Goal: Task Accomplishment & Management: Manage account settings

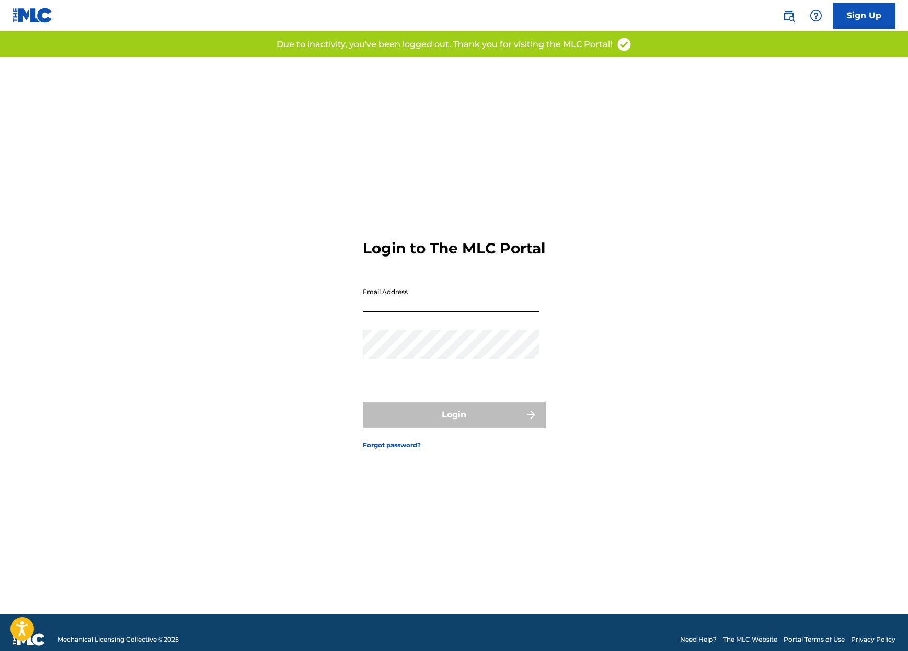
click at [393, 310] on input "Email Address" at bounding box center [451, 298] width 177 height 30
type input "[EMAIL_ADDRESS][DOMAIN_NAME]"
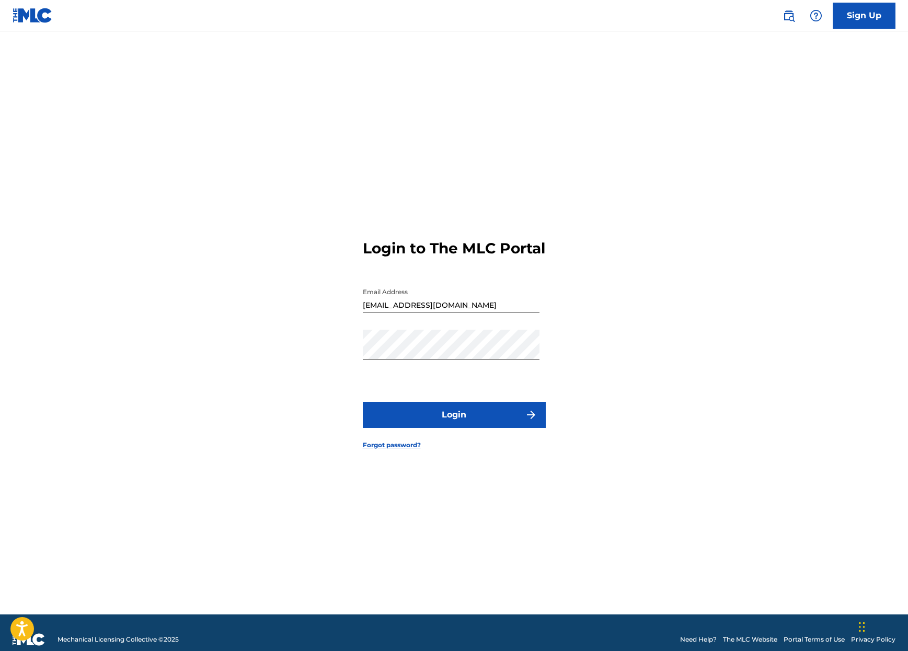
click at [449, 421] on button "Login" at bounding box center [454, 415] width 183 height 26
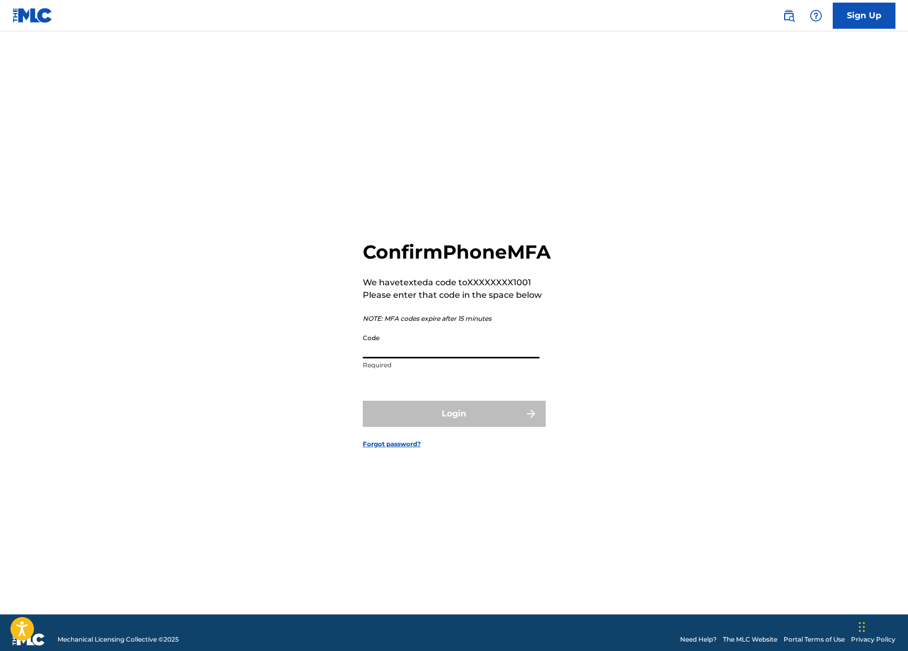
click at [403, 359] on input "Code" at bounding box center [451, 344] width 177 height 30
type input "896072"
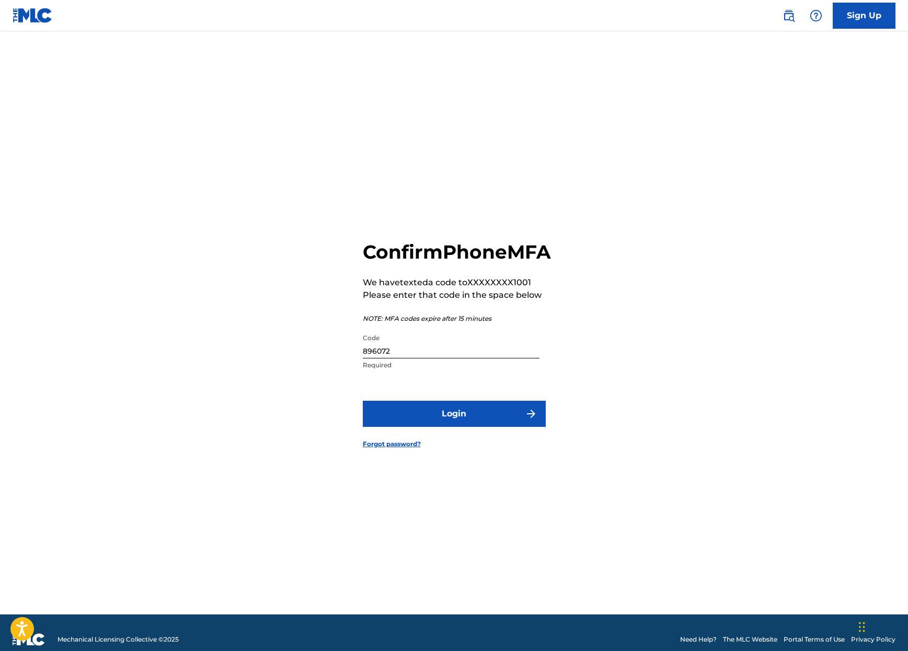
click at [455, 427] on button "Login" at bounding box center [454, 414] width 183 height 26
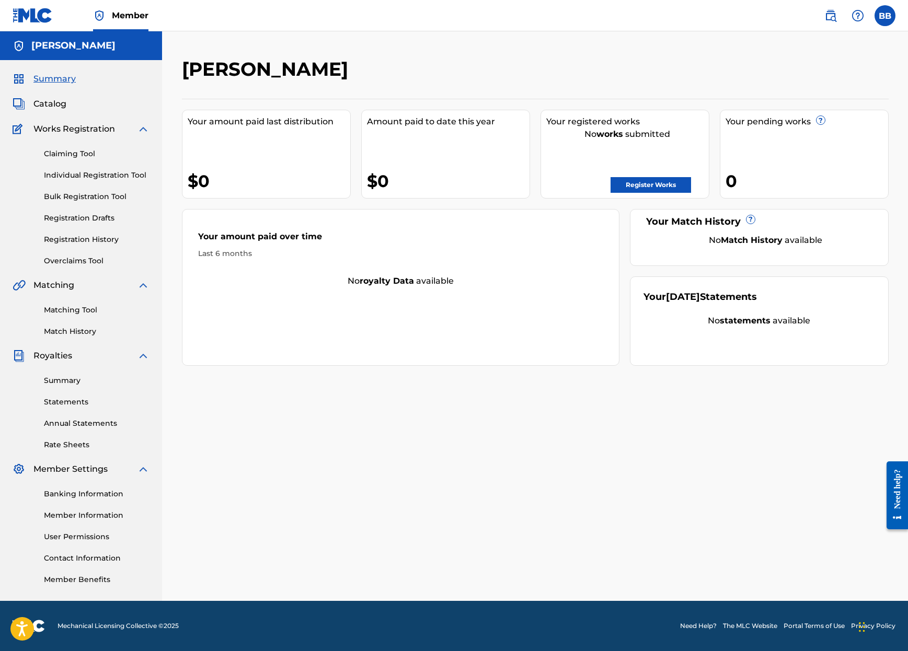
click at [62, 152] on link "Claiming Tool" at bounding box center [97, 153] width 106 height 11
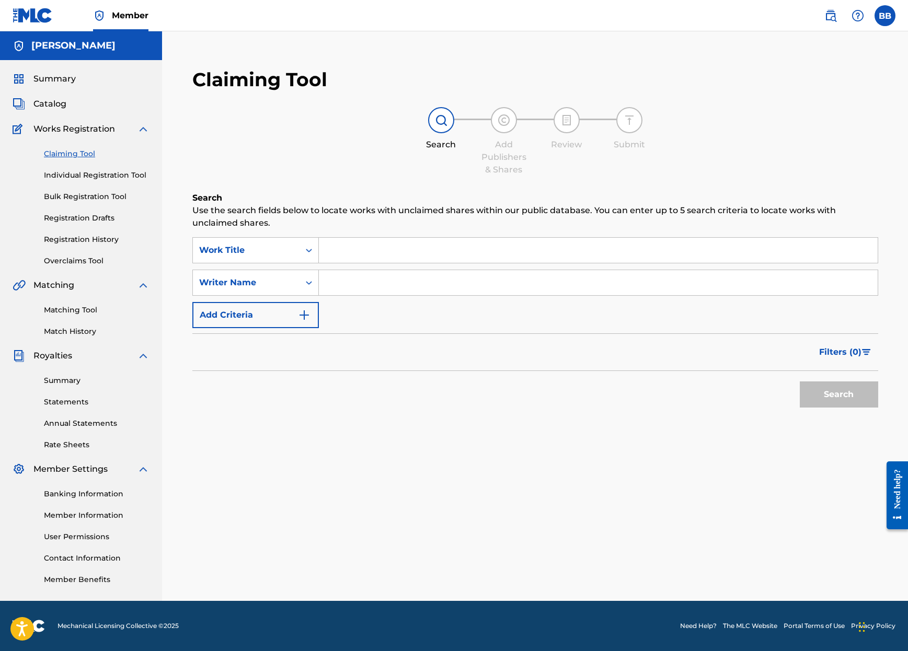
click at [334, 248] on input "Search Form" at bounding box center [598, 250] width 559 height 25
paste input "Dreams For Sale"
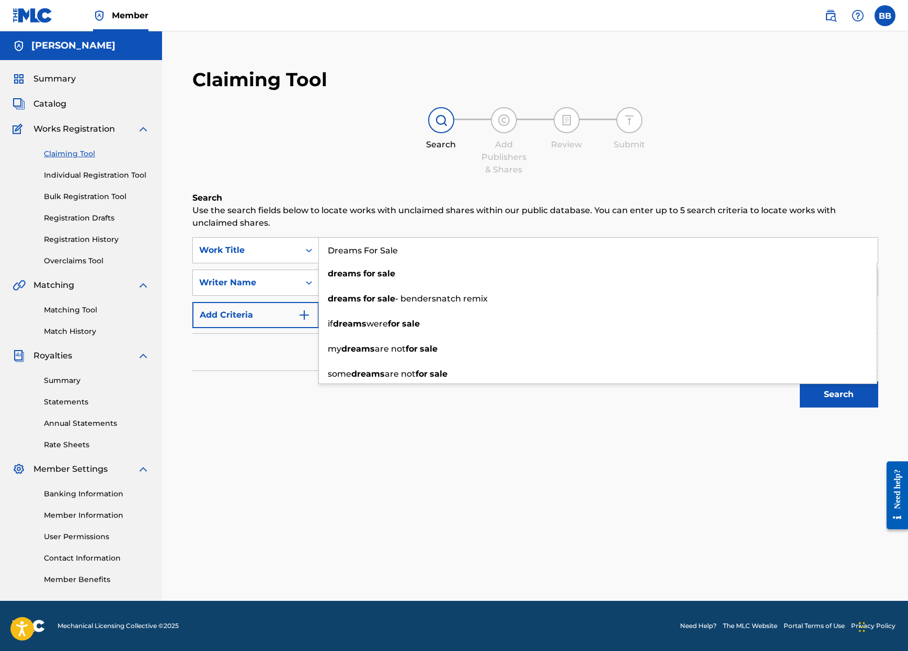
type input "Dreams For Sale"
click at [385, 162] on div "Search Add Publishers & Shares Review Submit" at bounding box center [535, 141] width 686 height 69
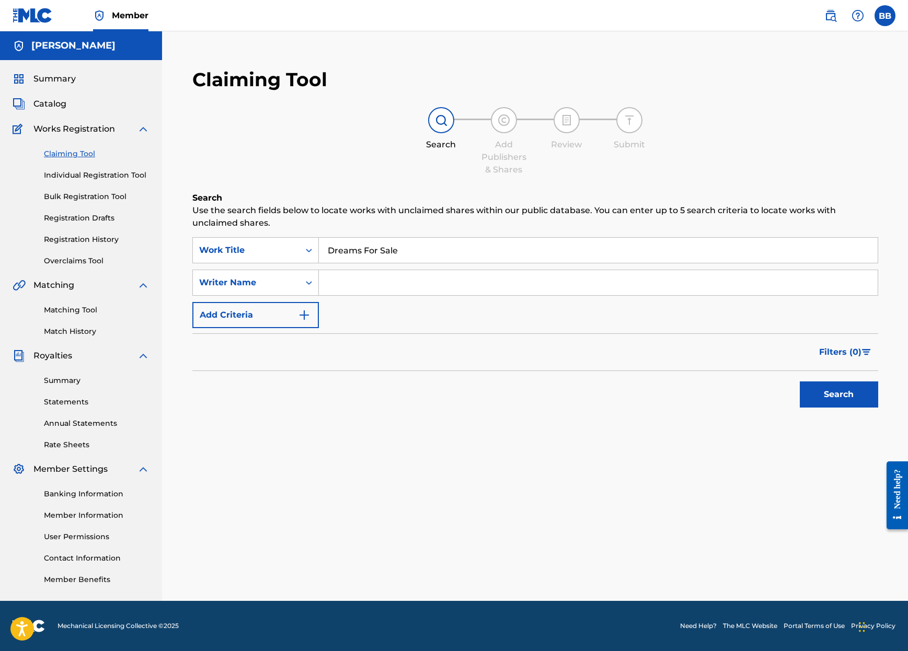
click at [337, 284] on input "Search Form" at bounding box center [598, 282] width 559 height 25
click at [309, 282] on icon "Search Form" at bounding box center [309, 283] width 10 height 10
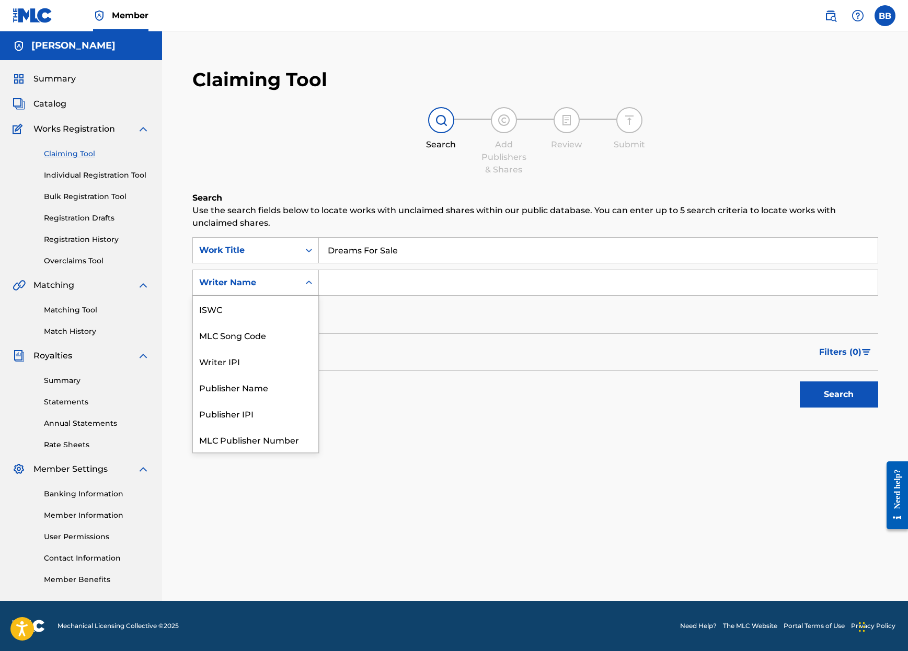
scroll to position [26, 0]
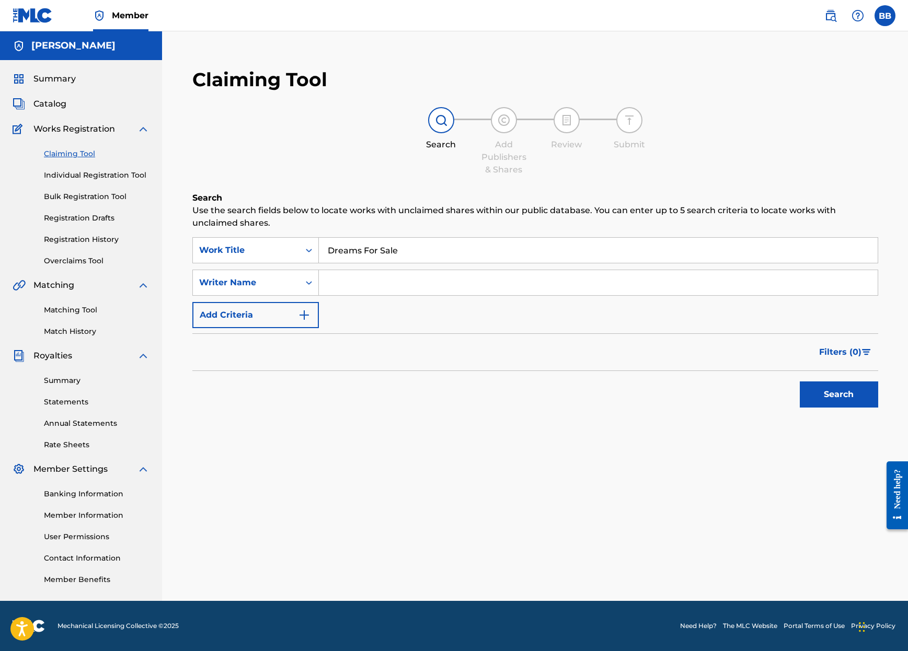
click at [309, 282] on icon "Search Form" at bounding box center [309, 283] width 10 height 10
click at [307, 282] on icon "Search Form" at bounding box center [309, 283] width 6 height 4
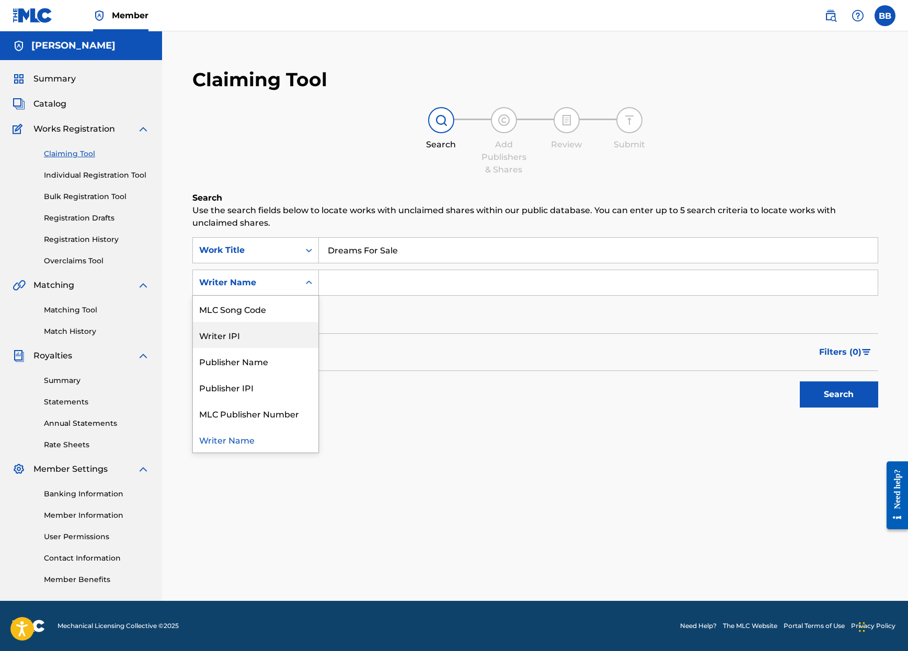
click at [237, 337] on div "Writer IPI" at bounding box center [255, 335] width 125 height 26
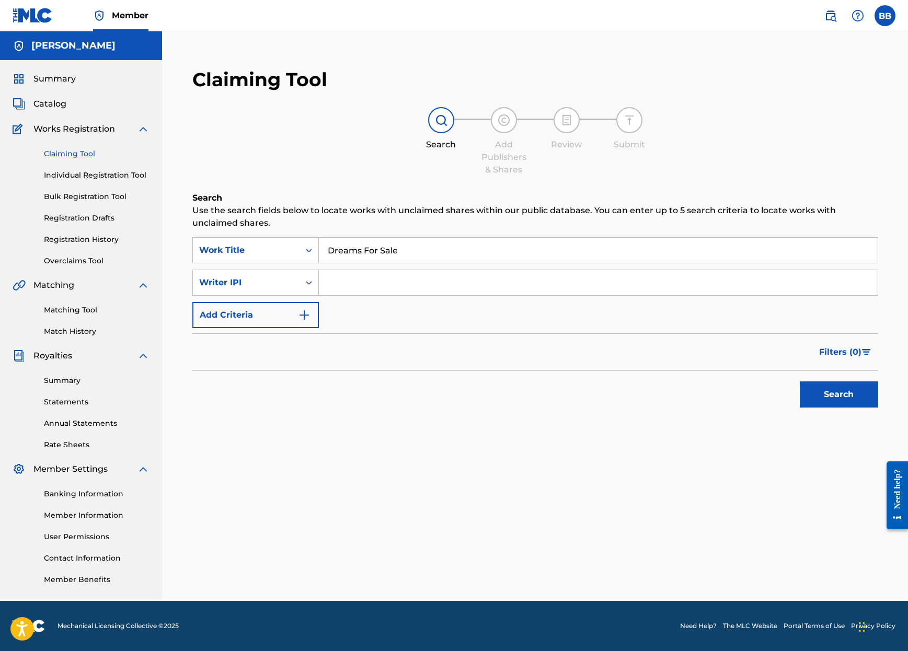
click at [343, 288] on input "Search Form" at bounding box center [598, 282] width 559 height 25
paste input "1306963153"
type input "1306963153"
click at [309, 251] on icon "Search Form" at bounding box center [309, 250] width 10 height 10
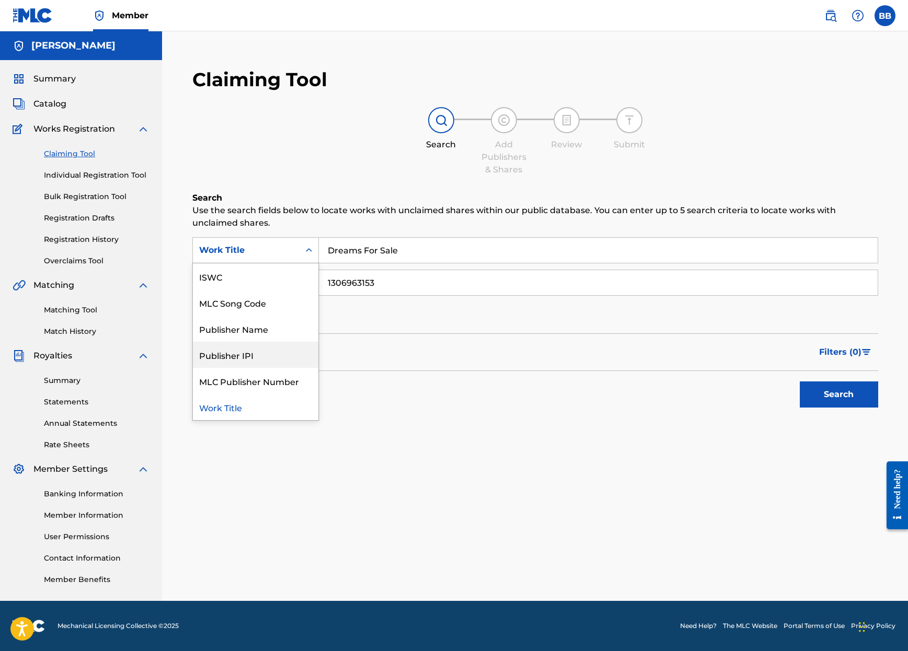
click at [256, 357] on div "Publisher IPI" at bounding box center [255, 355] width 125 height 26
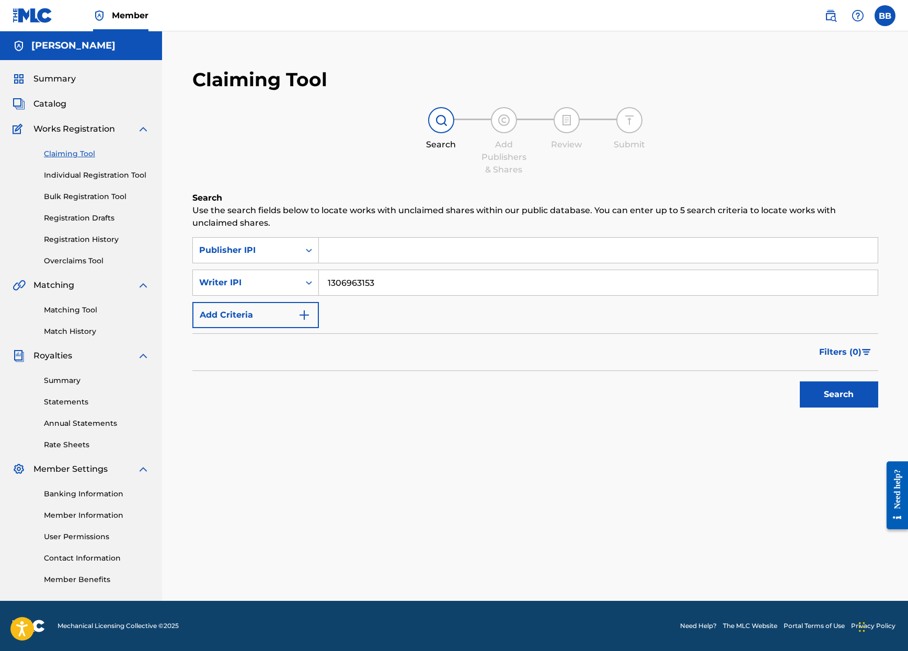
click at [341, 251] on input "Search Form" at bounding box center [598, 250] width 559 height 25
paste input "1306962940"
type input "1306962940"
click at [304, 317] on img "Search Form" at bounding box center [304, 315] width 13 height 13
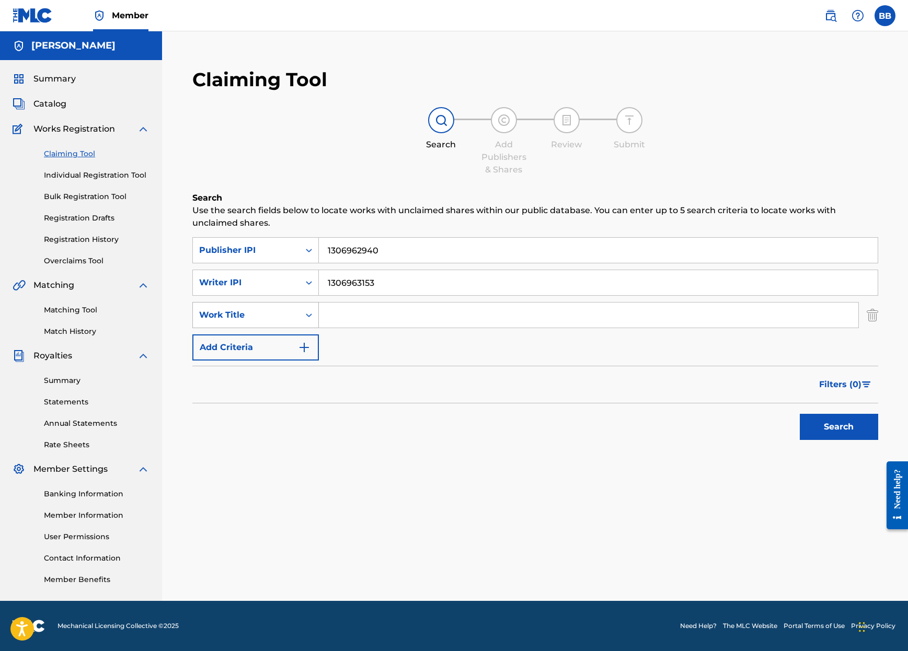
click at [309, 314] on icon "Search Form" at bounding box center [309, 315] width 10 height 10
click at [341, 310] on input "Search Form" at bounding box center [588, 315] width 539 height 25
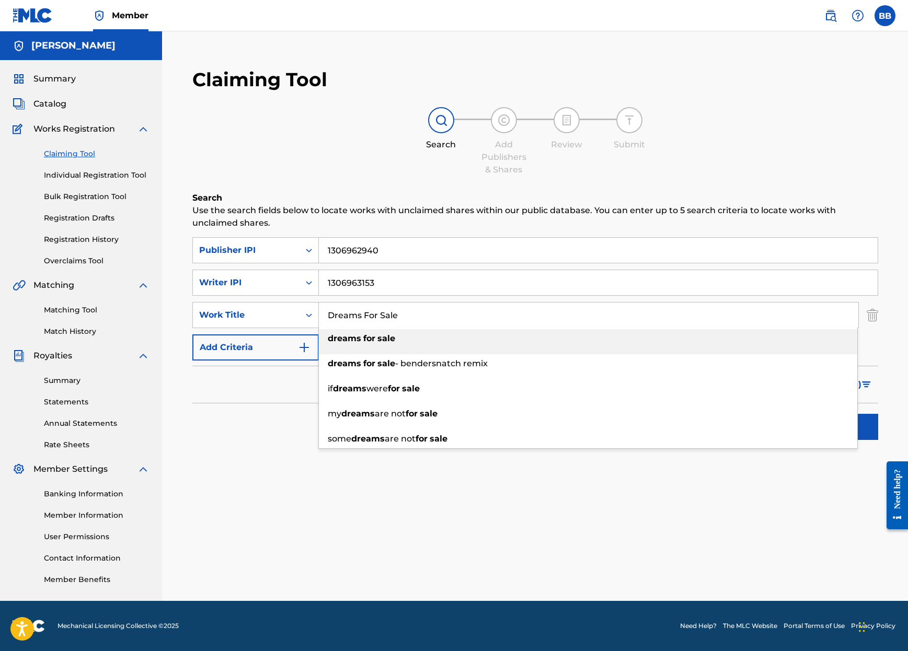
type input "Dreams For Sale"
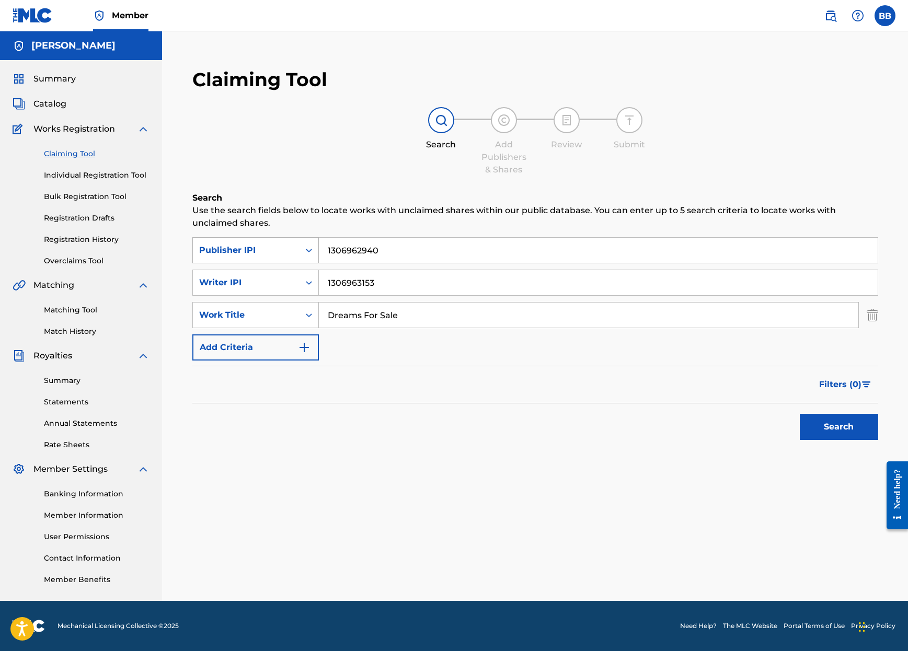
click at [292, 253] on div "Publisher IPI" at bounding box center [246, 250] width 94 height 13
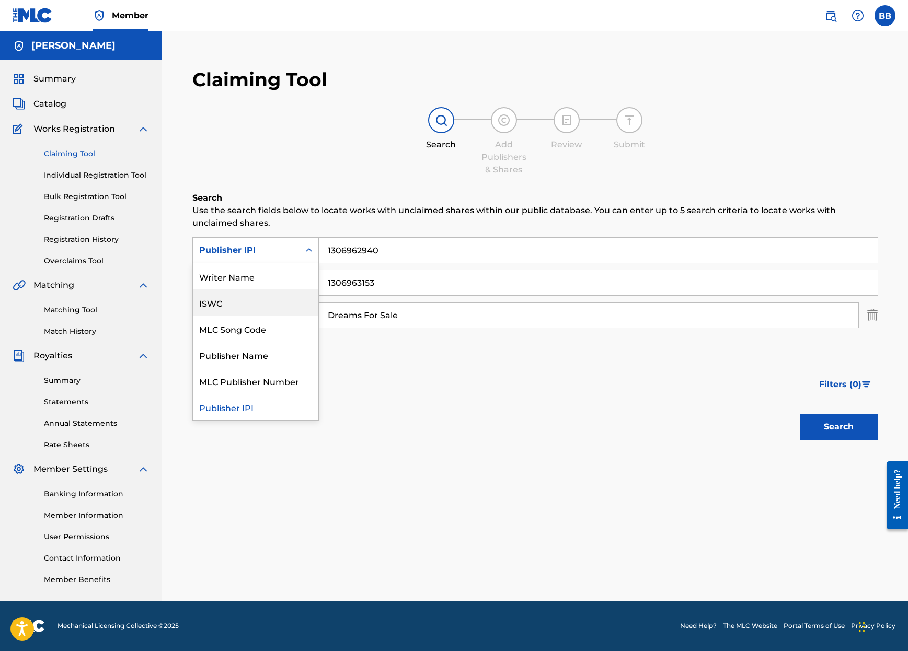
click at [382, 398] on div "Filters ( 0 )" at bounding box center [535, 385] width 686 height 38
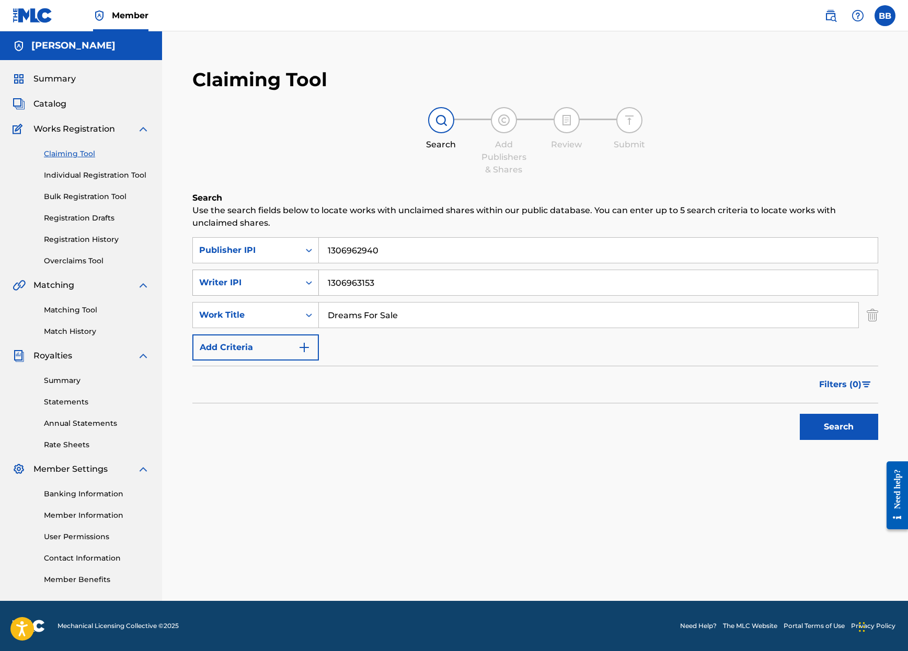
click at [261, 287] on div "Writer IPI" at bounding box center [246, 282] width 94 height 13
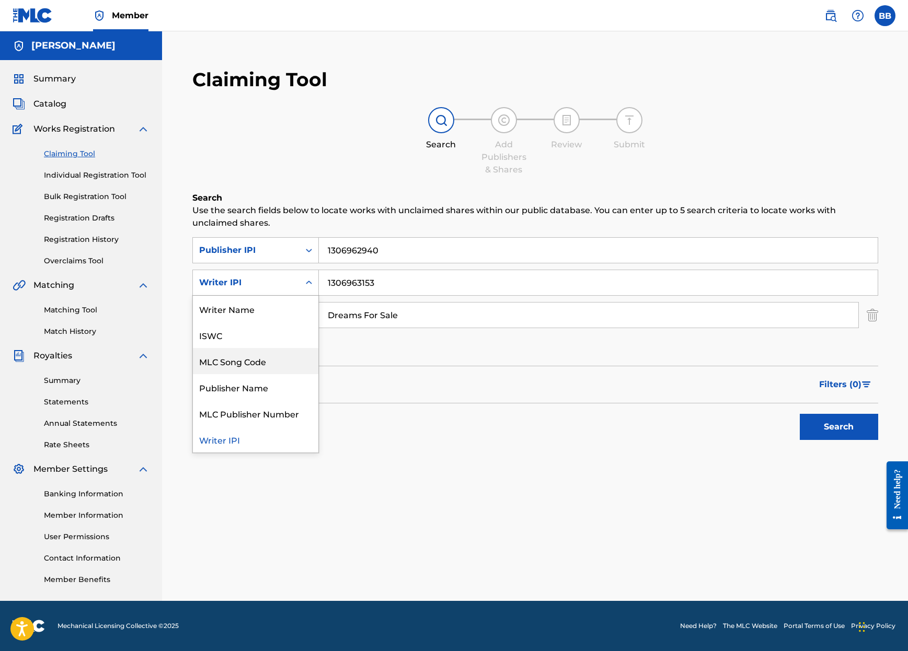
click at [385, 451] on div "Search Use the search fields below to locate works with unclaimed shares within…" at bounding box center [535, 345] width 686 height 306
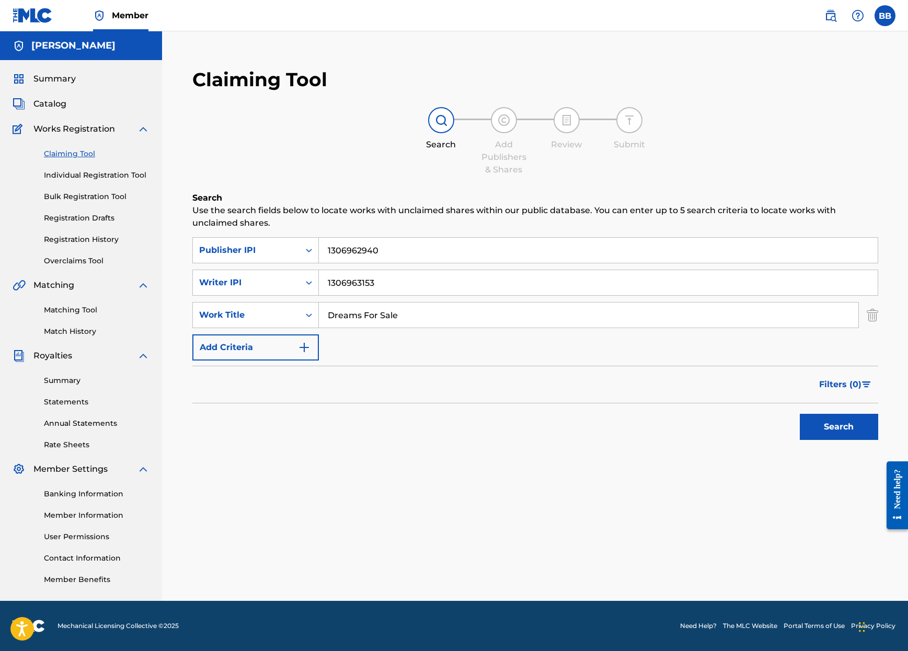
click at [306, 349] on img "Search Form" at bounding box center [304, 347] width 13 height 13
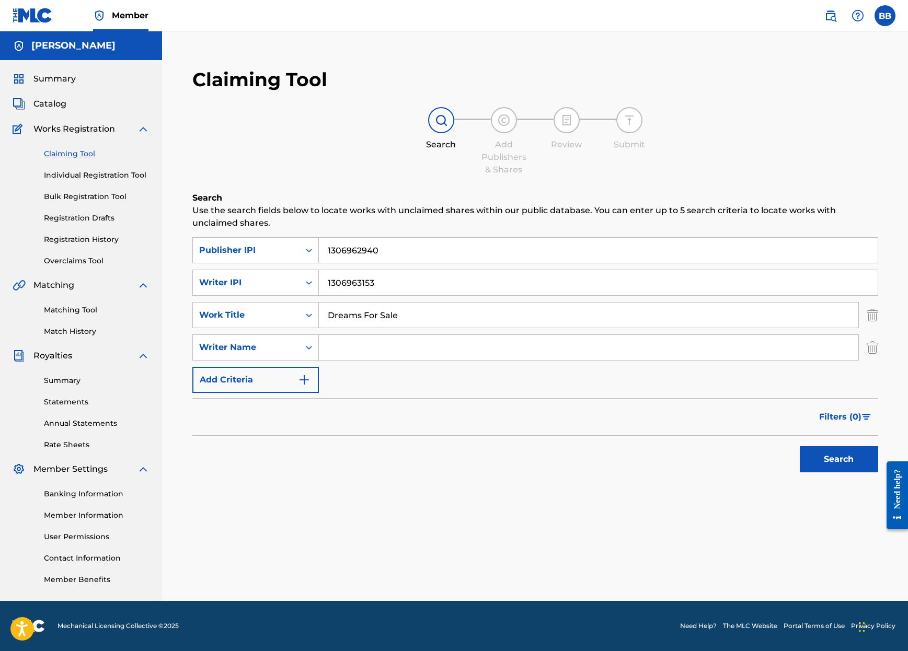
click at [343, 349] on input "Search Form" at bounding box center [588, 347] width 539 height 25
type input "[PERSON_NAME]"
click at [308, 347] on icon "Search Form" at bounding box center [309, 347] width 10 height 10
click at [303, 375] on img "Search Form" at bounding box center [304, 380] width 13 height 13
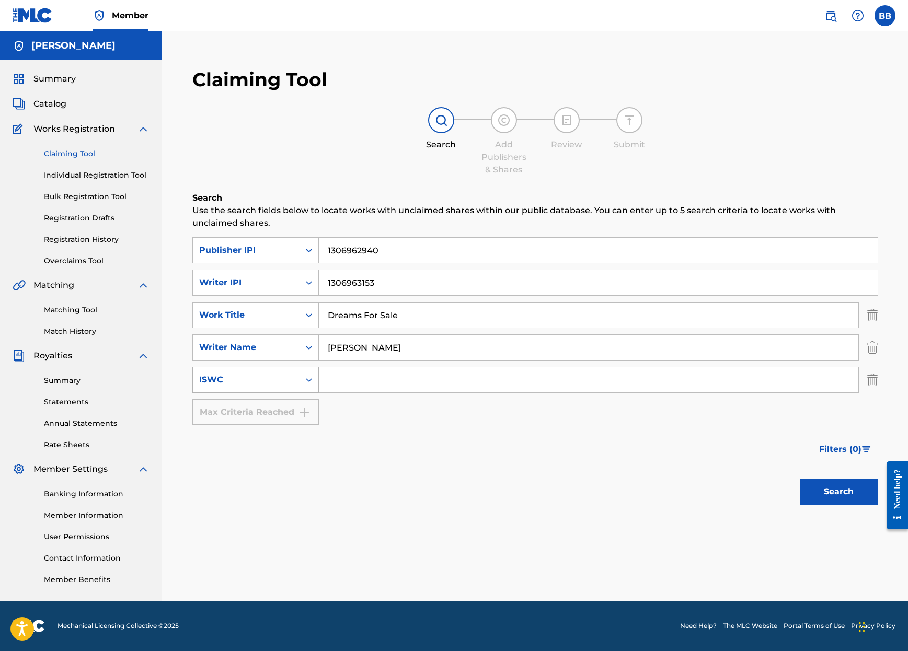
click at [312, 380] on icon "Search Form" at bounding box center [309, 380] width 10 height 10
click at [406, 502] on div "Search" at bounding box center [535, 489] width 686 height 42
click at [309, 378] on icon "Search Form" at bounding box center [309, 380] width 10 height 10
click at [257, 436] on div "Publisher Name" at bounding box center [255, 432] width 125 height 26
click at [341, 384] on input "Search Form" at bounding box center [588, 379] width 539 height 25
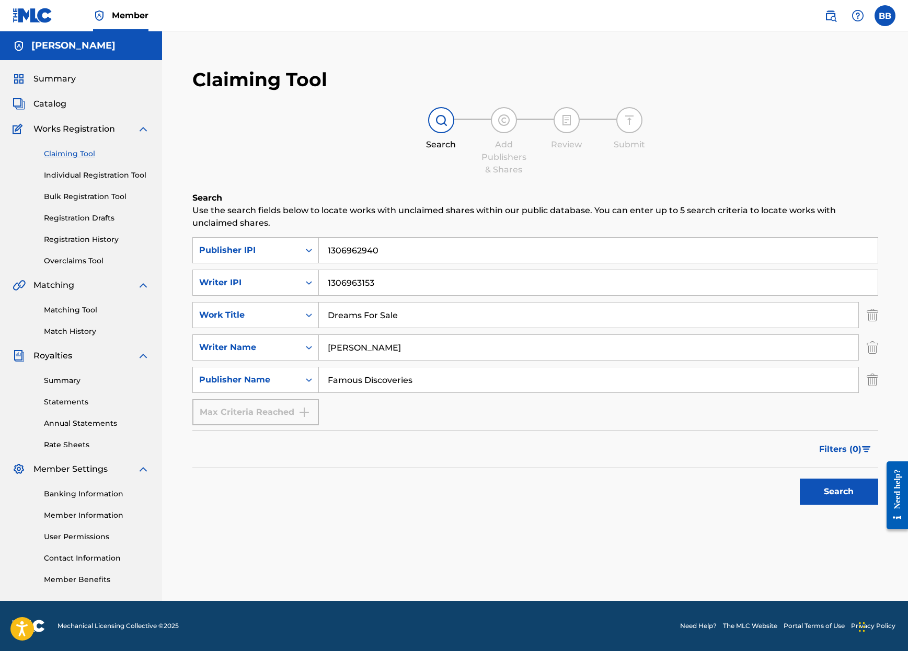
type input "Famous Discoveries"
click at [833, 491] on button "Search" at bounding box center [839, 492] width 78 height 26
drag, startPoint x: 403, startPoint y: 347, endPoint x: 309, endPoint y: 348, distance: 94.1
click at [309, 348] on div "SearchWithCriteria54ac8fa9-69e8-497a-afea-587622230630 Writer Name [PERSON_NAME]" at bounding box center [535, 347] width 686 height 26
type input "[PERSON_NAME]"
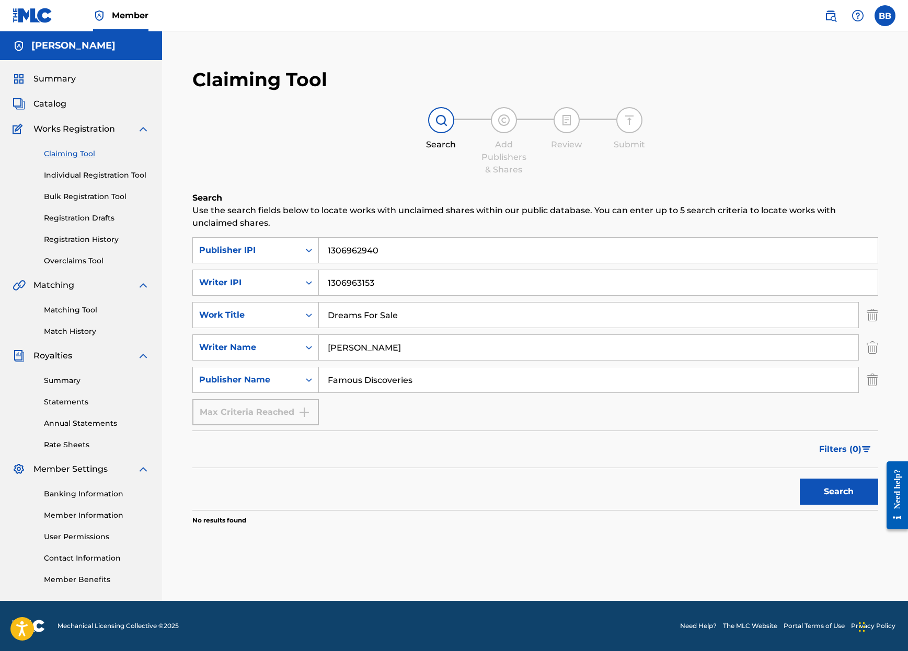
click at [836, 490] on button "Search" at bounding box center [839, 492] width 78 height 26
click at [91, 173] on link "Individual Registration Tool" at bounding box center [97, 175] width 106 height 11
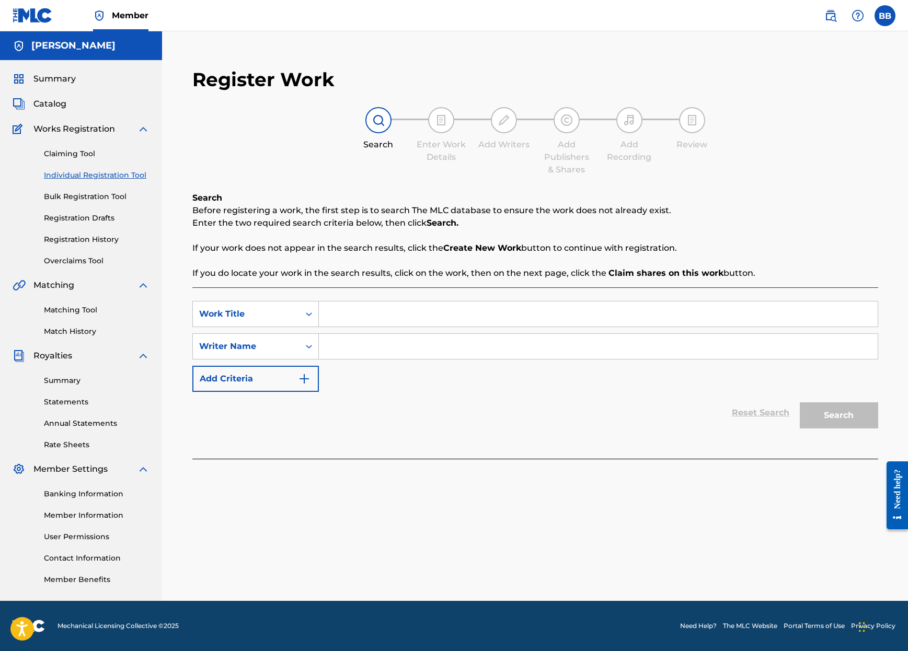
click at [339, 314] on input "Search Form" at bounding box center [598, 314] width 559 height 25
type input "Dreams For Sale"
click at [344, 350] on input "Search Form" at bounding box center [598, 346] width 559 height 25
type input "[PERSON_NAME]"
click at [306, 346] on icon "Search Form" at bounding box center [309, 346] width 10 height 10
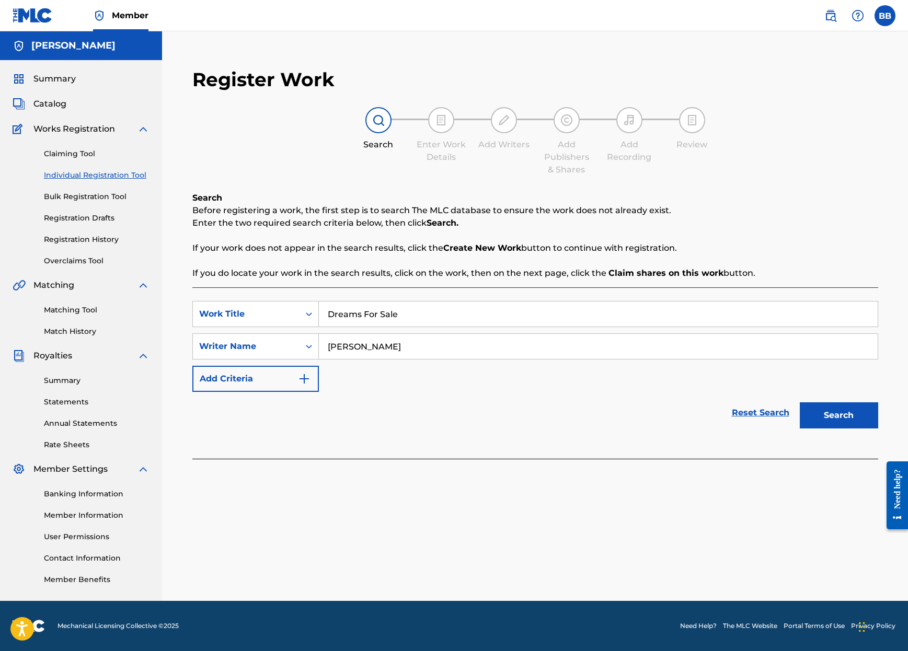
click at [413, 410] on div "Reset Search Search" at bounding box center [535, 413] width 686 height 42
click at [301, 385] on button "Add Criteria" at bounding box center [255, 379] width 126 height 26
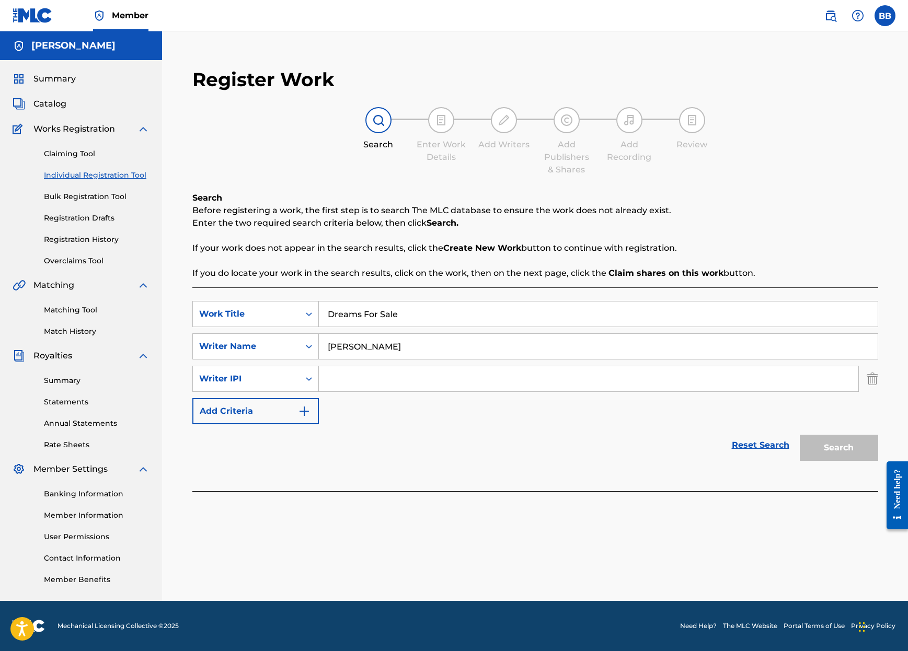
click at [371, 379] on input "Search Form" at bounding box center [588, 378] width 539 height 25
paste input "1306963153"
type input "1306963153"
click at [306, 412] on img "Search Form" at bounding box center [304, 411] width 13 height 13
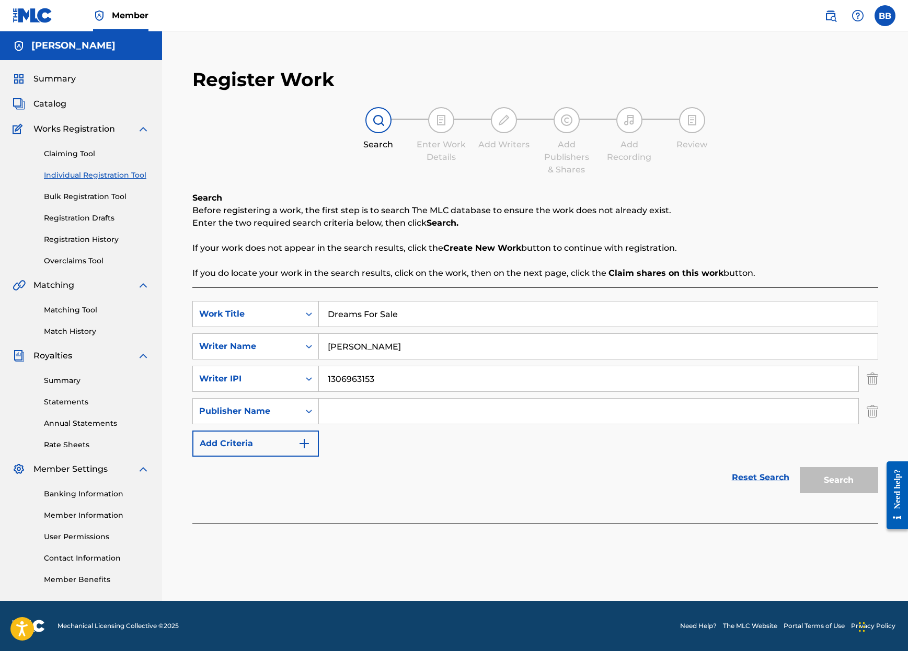
click at [353, 413] on input "Search Form" at bounding box center [588, 411] width 539 height 25
type input "Famous Discoveries LLC"
click at [307, 443] on img "Search Form" at bounding box center [304, 443] width 13 height 13
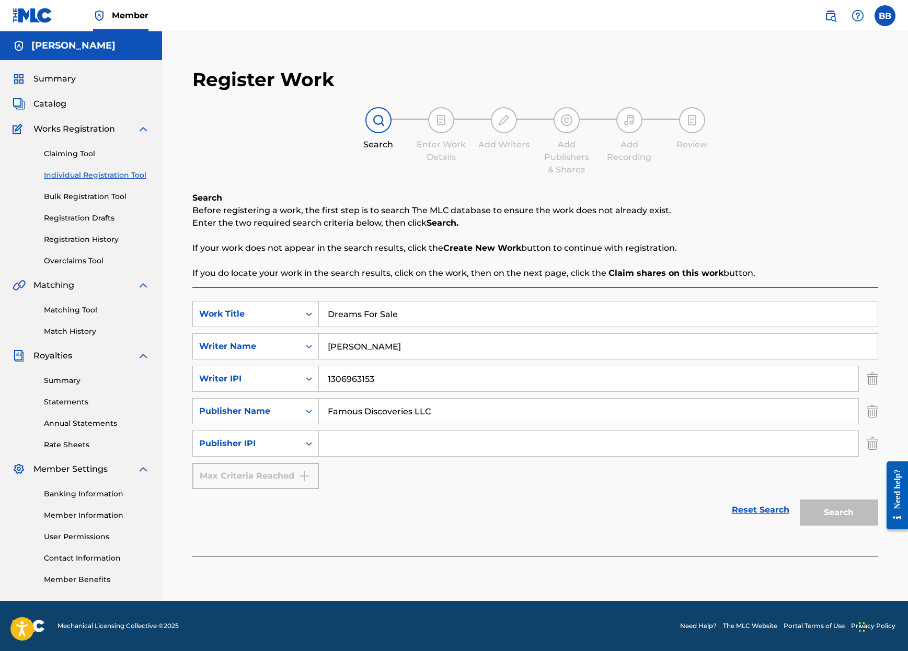
click at [354, 448] on input "Search Form" at bounding box center [588, 443] width 539 height 25
paste input "1306962940"
type input "1306962940"
click at [398, 493] on div "Reset Search Search" at bounding box center [535, 510] width 686 height 42
click at [837, 508] on button "Search" at bounding box center [839, 513] width 78 height 26
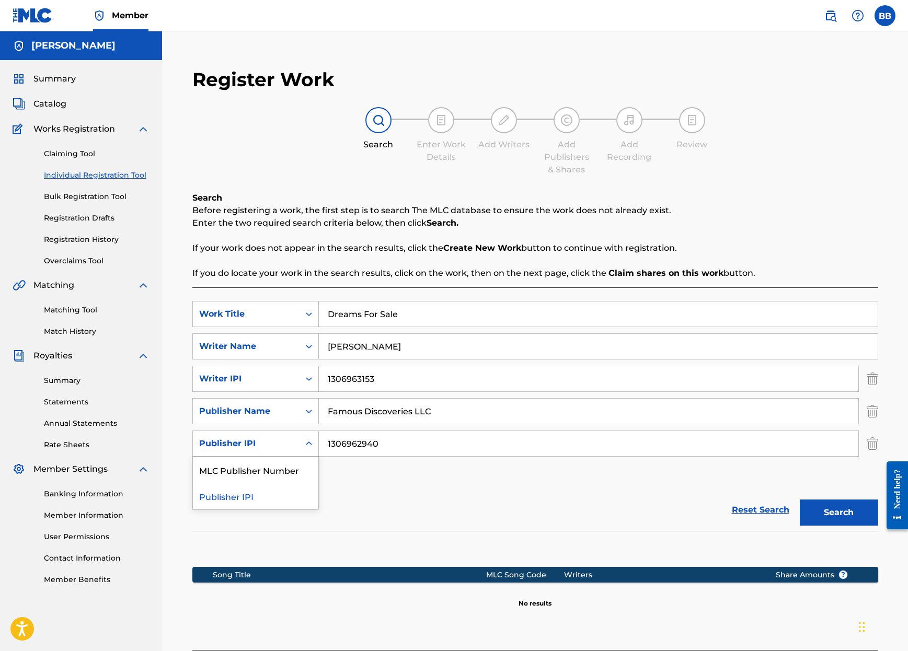
click at [298, 443] on div "Publisher IPI" at bounding box center [246, 444] width 107 height 20
click at [420, 502] on div "Reset Search Search" at bounding box center [535, 510] width 686 height 42
click at [288, 413] on div "Publisher Name" at bounding box center [246, 411] width 94 height 13
click at [282, 378] on div "Writer IPI" at bounding box center [246, 379] width 94 height 13
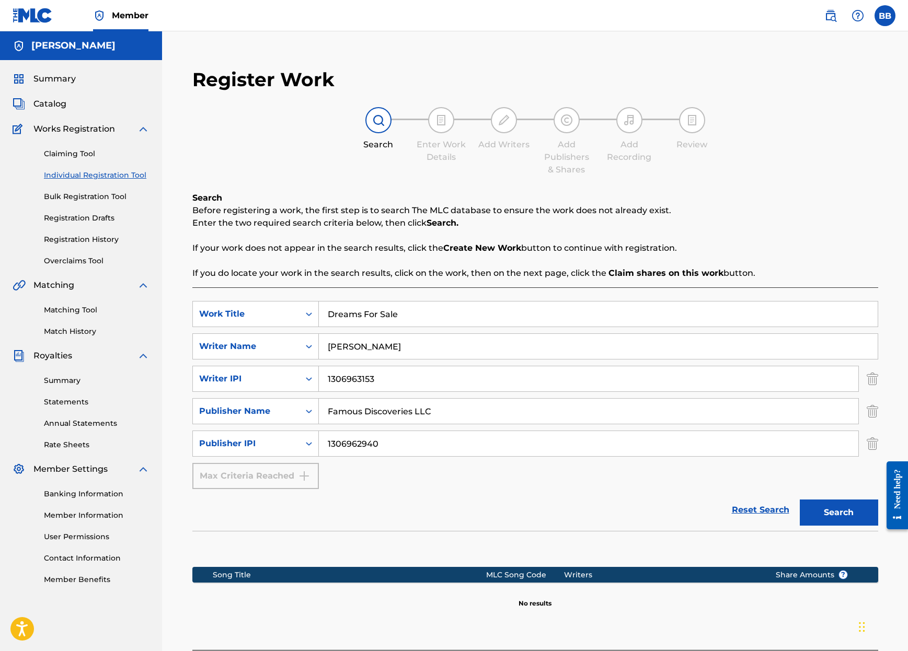
click at [282, 378] on div "Writer IPI" at bounding box center [246, 379] width 94 height 13
click at [280, 344] on div "Writer Name" at bounding box center [246, 346] width 94 height 13
click at [273, 311] on div "Work Title" at bounding box center [246, 314] width 94 height 13
click at [390, 496] on div "Reset Search Search" at bounding box center [535, 510] width 686 height 42
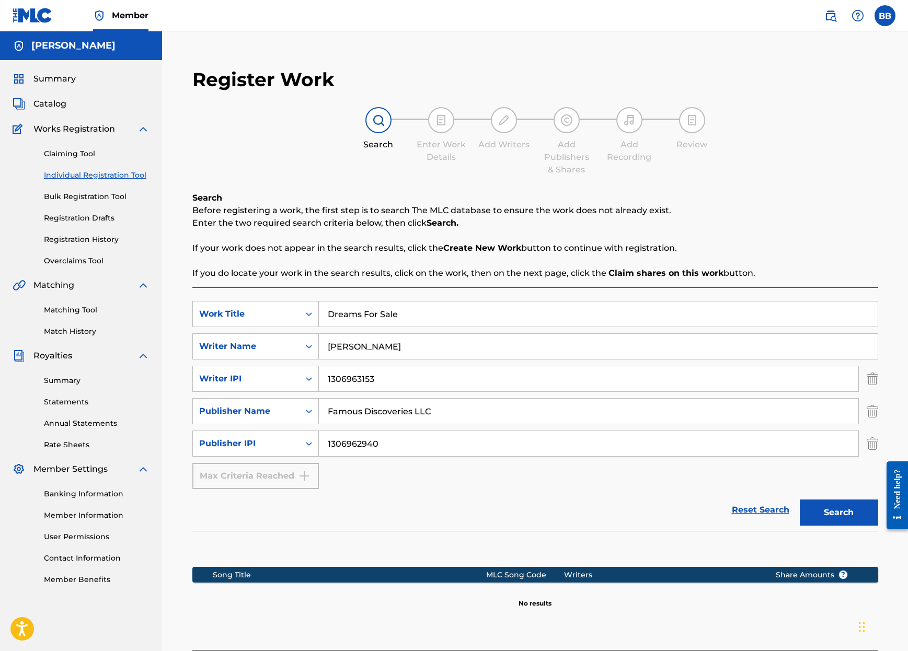
click at [72, 152] on link "Claiming Tool" at bounding box center [97, 153] width 106 height 11
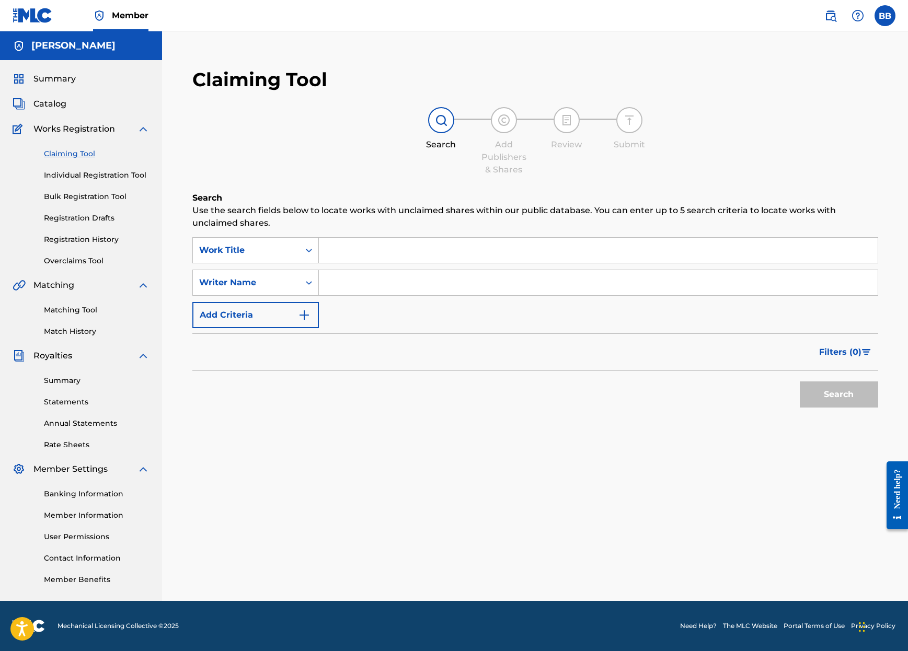
click at [343, 253] on input "Search Form" at bounding box center [598, 250] width 559 height 25
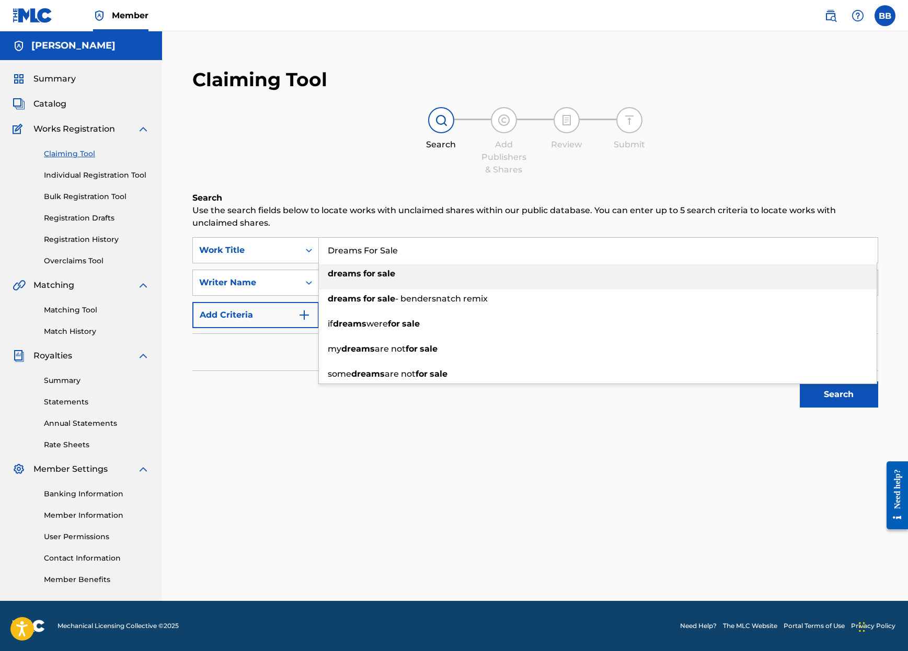
type input "Dreams For Sale"
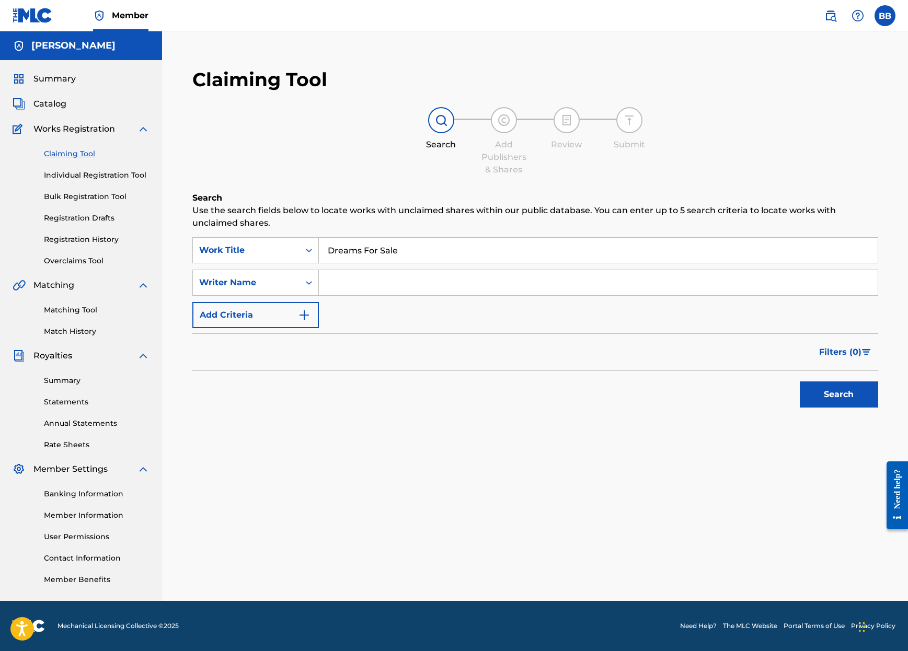
click at [349, 287] on input "Search Form" at bounding box center [598, 282] width 559 height 25
type input "[PERSON_NAME]"
click at [251, 311] on button "Add Criteria" at bounding box center [255, 315] width 126 height 26
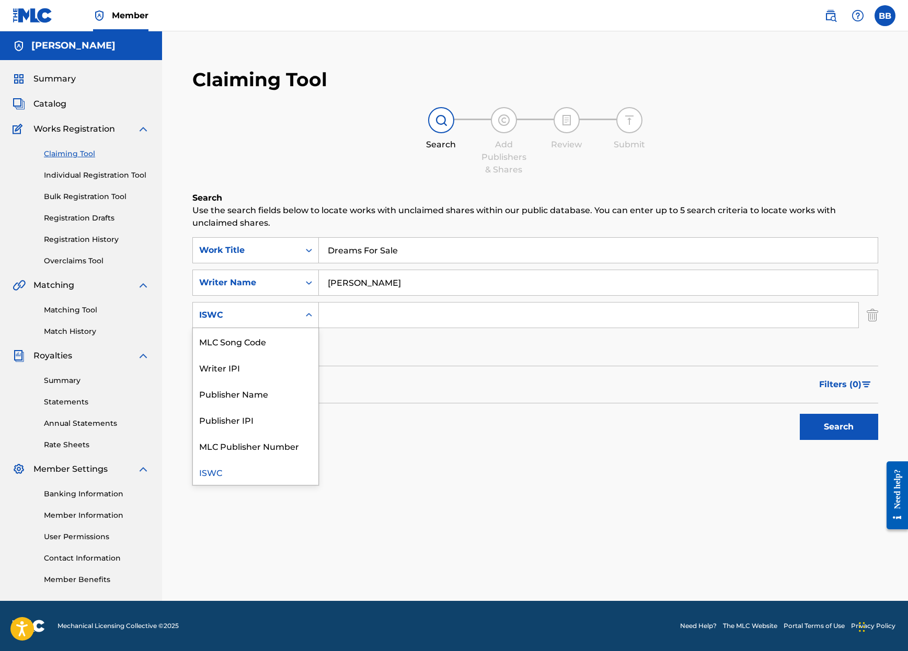
click at [310, 315] on icon "Search Form" at bounding box center [309, 315] width 6 height 4
click at [376, 315] on input "Search Form" at bounding box center [588, 315] width 539 height 25
paste input "QZMEM2514847"
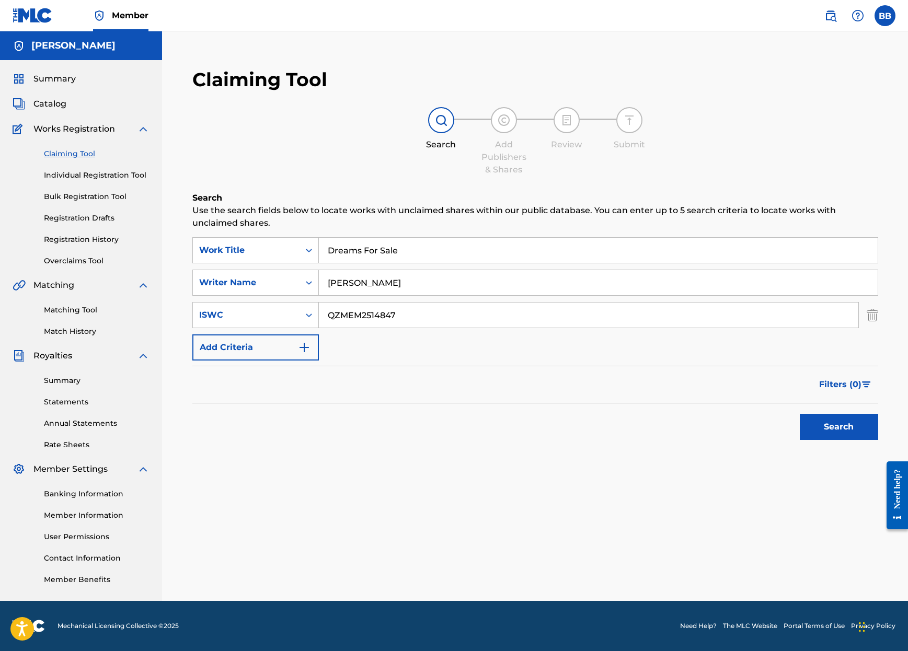
type input "QZMEM2514847"
click at [834, 426] on button "Search" at bounding box center [839, 427] width 78 height 26
click at [390, 284] on input "[PERSON_NAME]" at bounding box center [598, 282] width 559 height 25
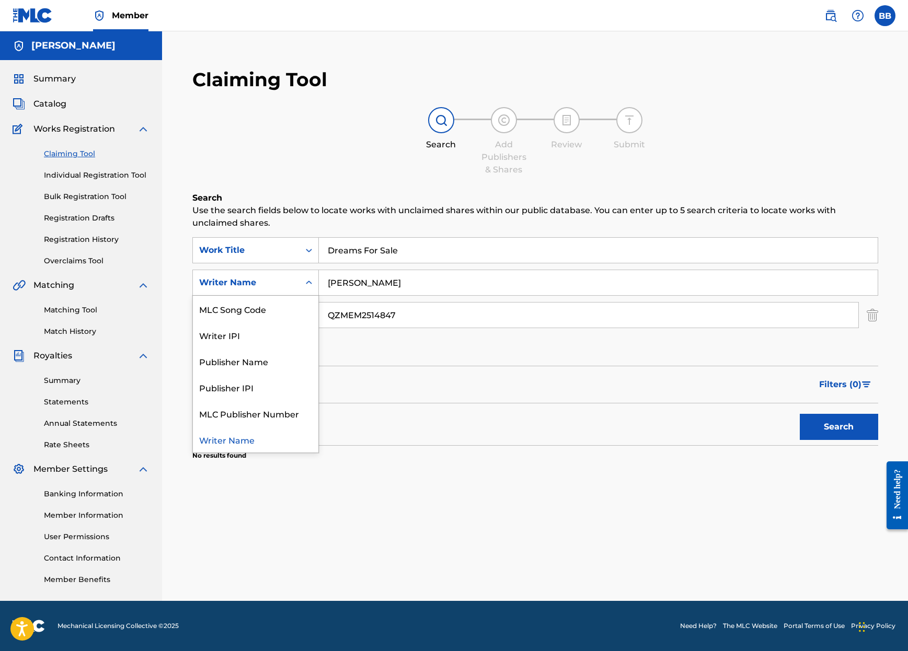
click at [309, 280] on icon "Search Form" at bounding box center [309, 283] width 10 height 10
click at [240, 359] on div "Publisher Name" at bounding box center [255, 361] width 125 height 26
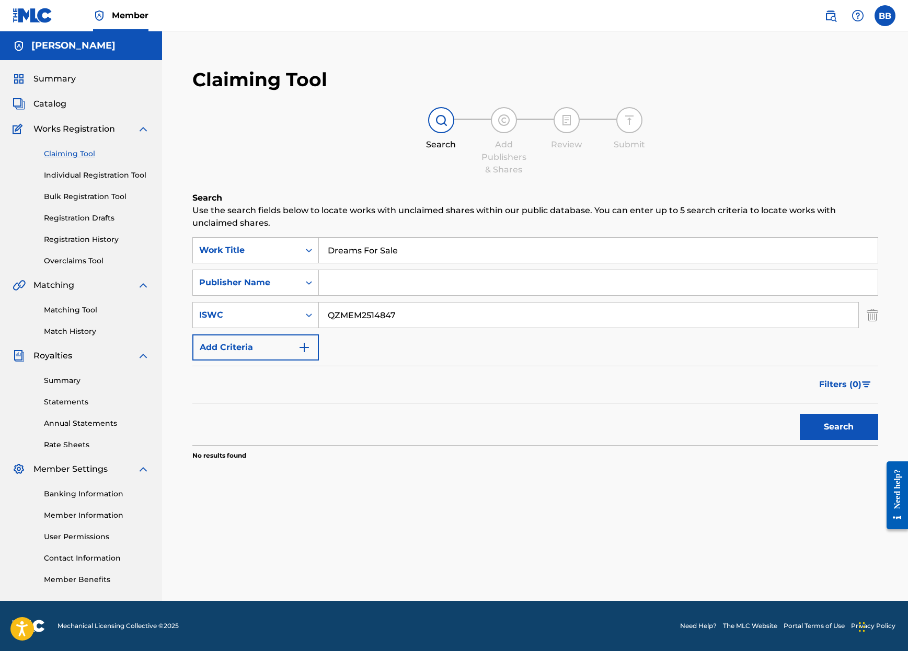
click at [371, 286] on input "Search Form" at bounding box center [598, 282] width 559 height 25
type input "DistroKid"
click at [838, 423] on button "Search" at bounding box center [839, 427] width 78 height 26
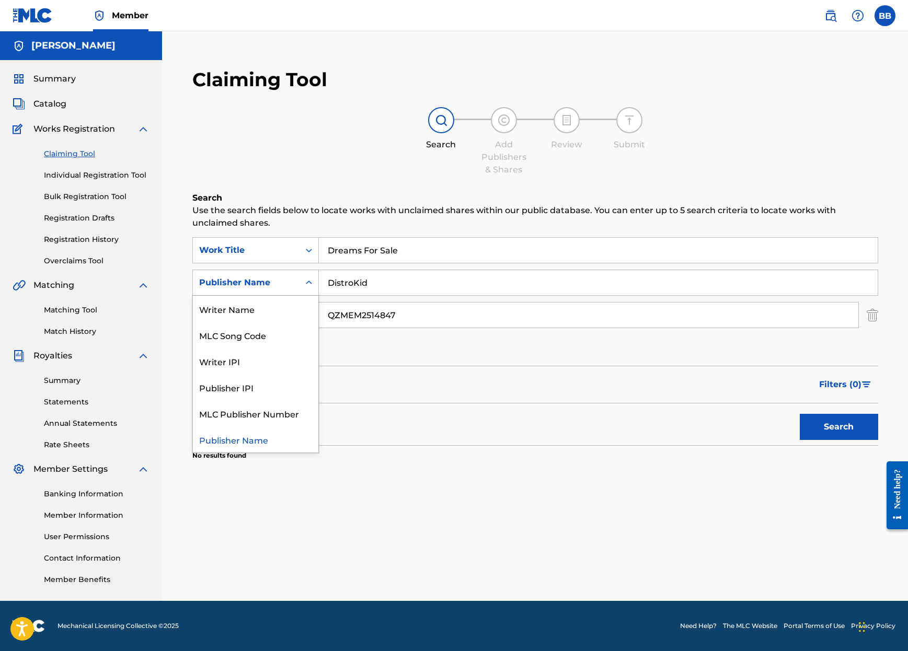
click at [308, 282] on icon "Search Form" at bounding box center [309, 283] width 10 height 10
click at [397, 477] on div "Search Use the search fields below to locate works with unclaimed shares within…" at bounding box center [535, 352] width 686 height 321
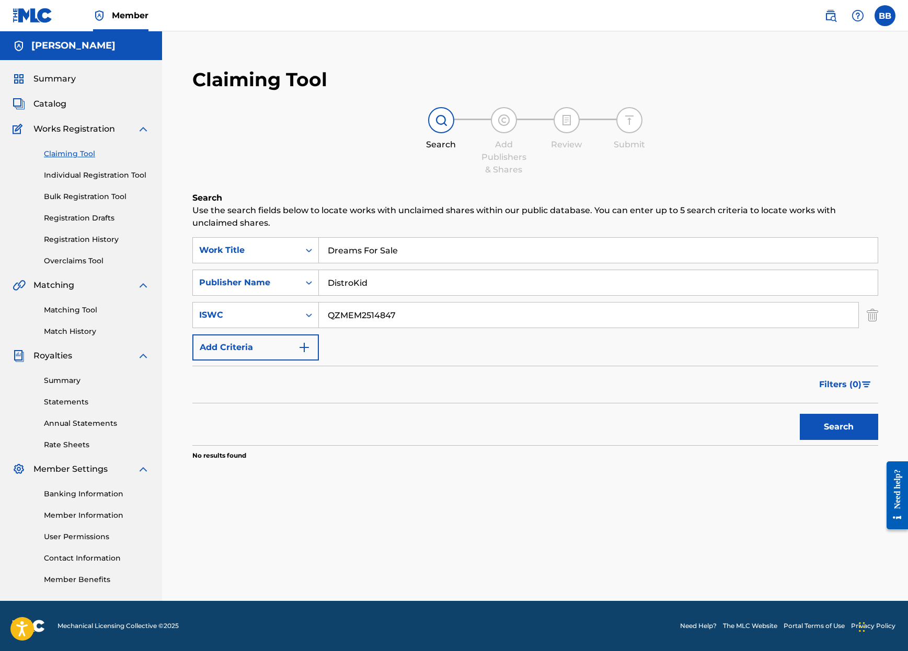
click at [438, 378] on div "Filters ( 0 )" at bounding box center [535, 385] width 686 height 38
click at [142, 128] on img at bounding box center [143, 129] width 13 height 13
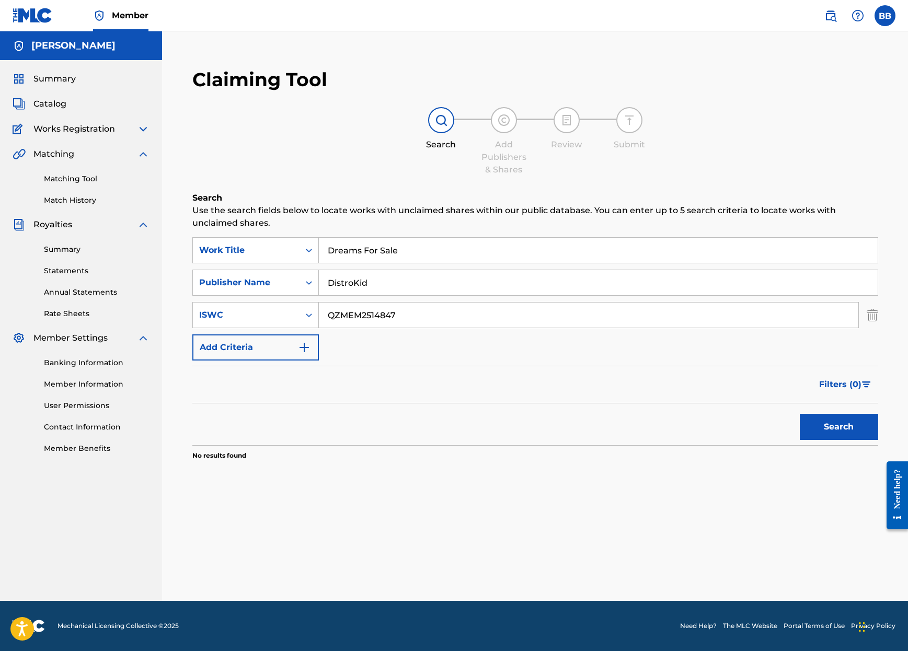
click at [138, 336] on img at bounding box center [143, 338] width 13 height 13
click at [141, 222] on img at bounding box center [143, 224] width 13 height 13
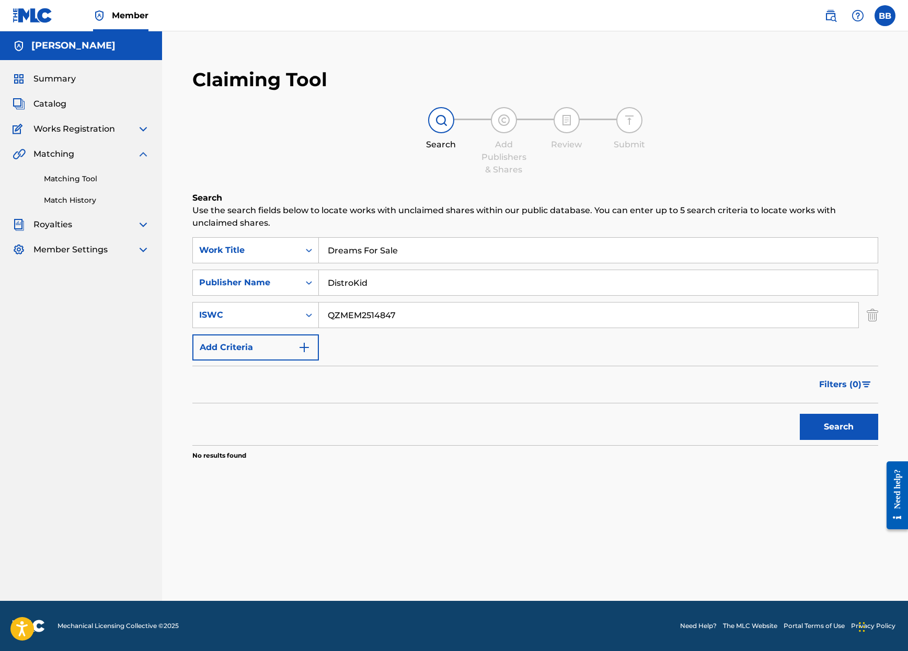
click at [49, 104] on span "Catalog" at bounding box center [49, 104] width 33 height 13
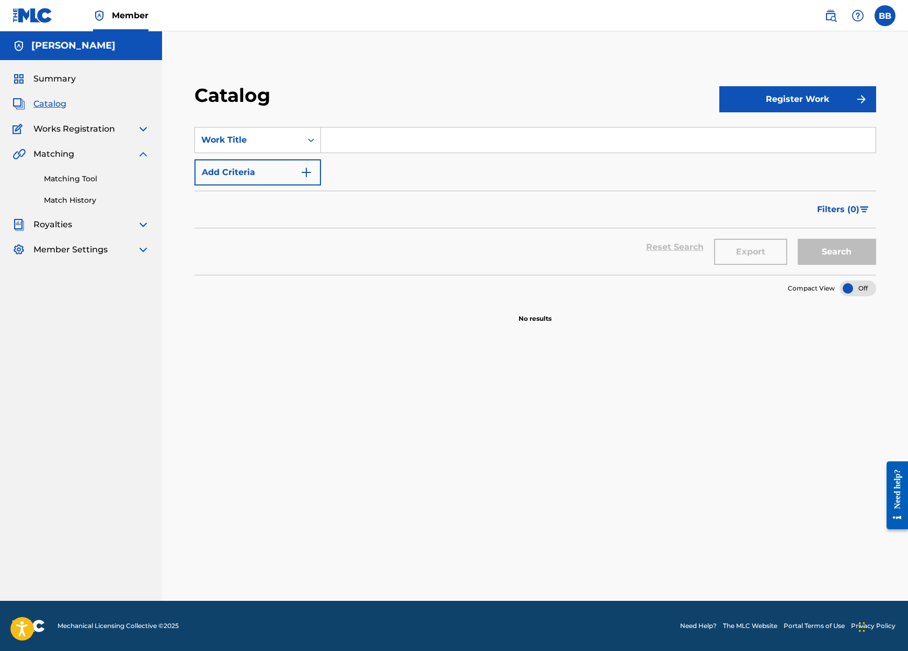
click at [364, 143] on input "Search Form" at bounding box center [598, 140] width 555 height 25
type input "Dreams For Sale"
click at [308, 171] on img "Search Form" at bounding box center [306, 172] width 13 height 13
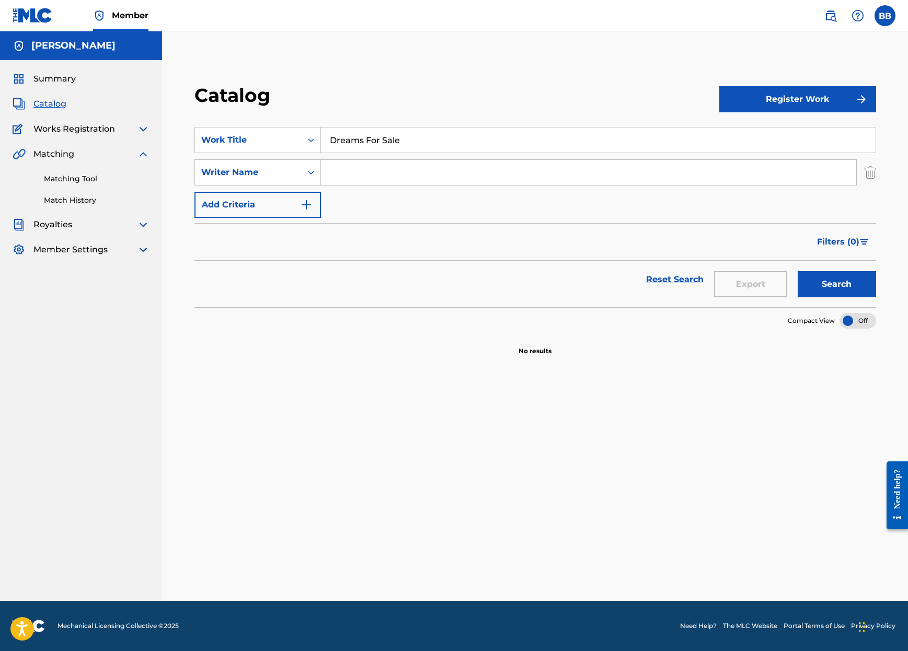
click at [349, 170] on input "Search Form" at bounding box center [588, 172] width 535 height 25
type input "[PERSON_NAME]"
click at [313, 203] on button "Add Criteria" at bounding box center [257, 205] width 126 height 26
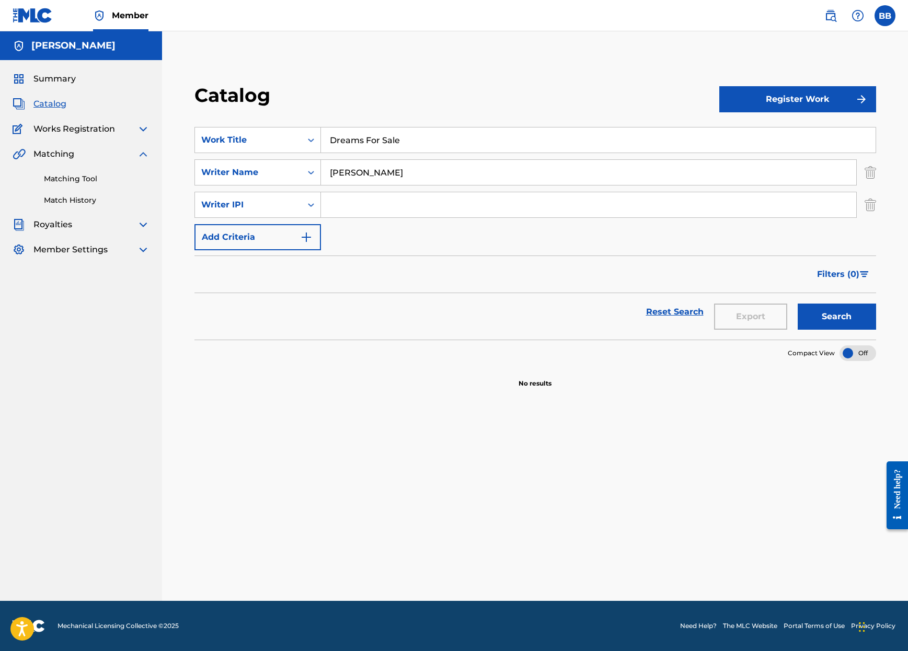
click at [358, 209] on input "Search Form" at bounding box center [588, 204] width 535 height 25
paste input "1306963153"
type input "1306963153"
click at [308, 237] on img "Search Form" at bounding box center [306, 237] width 13 height 13
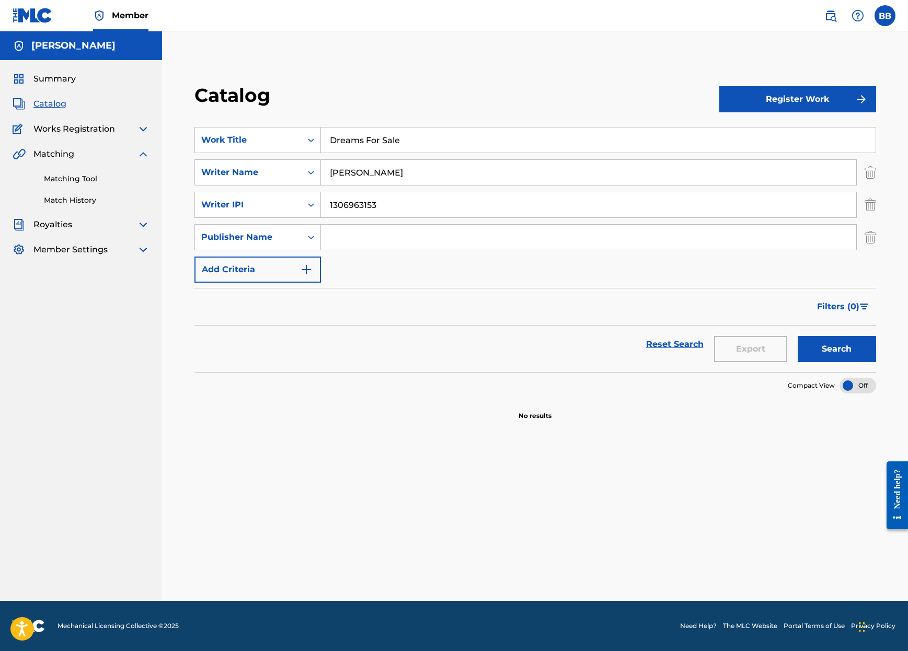
click at [341, 238] on input "Search Form" at bounding box center [588, 237] width 535 height 25
type input "Famous Discoveries LLC"
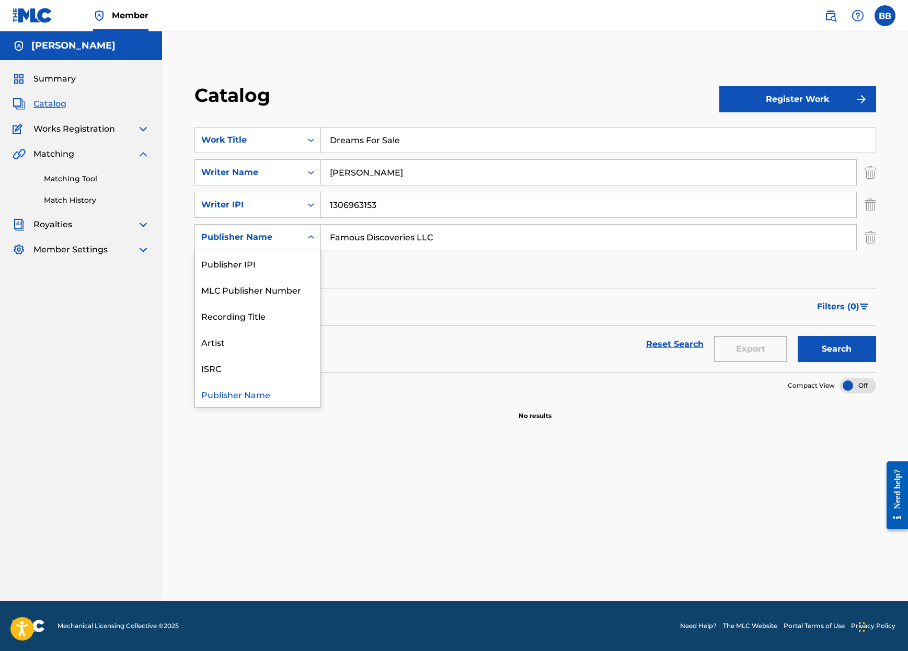
click at [310, 237] on icon "Search Form" at bounding box center [311, 237] width 10 height 10
click at [279, 263] on div "Publisher IPI" at bounding box center [257, 263] width 125 height 26
click at [308, 235] on icon "Search Form" at bounding box center [311, 237] width 10 height 10
click at [251, 267] on div "Publisher Name" at bounding box center [257, 263] width 125 height 26
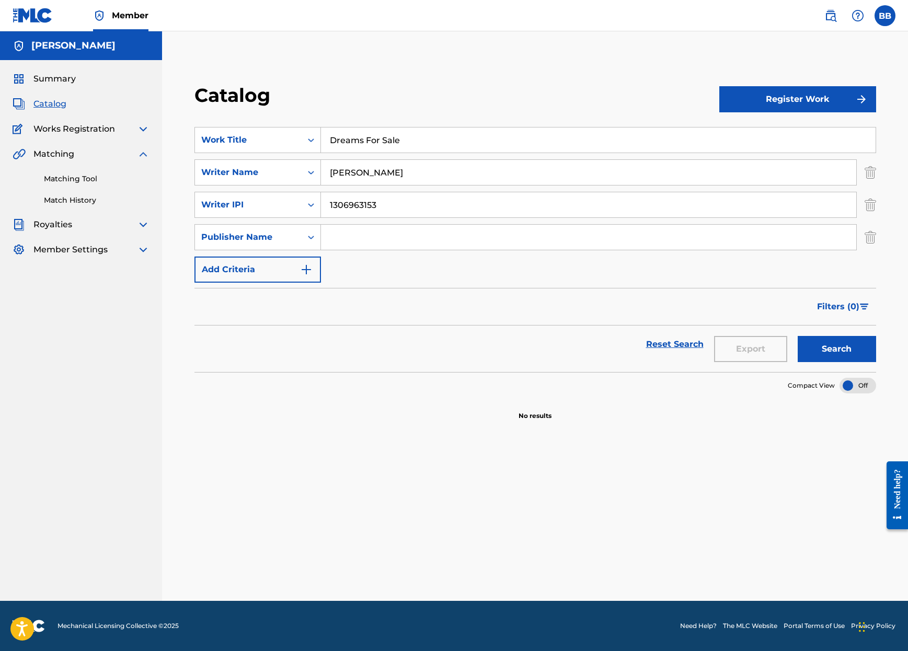
click at [356, 238] on input "Search Form" at bounding box center [588, 237] width 535 height 25
type input "Famous Discoveries LLC"
click at [310, 269] on img "Search Form" at bounding box center [306, 269] width 13 height 13
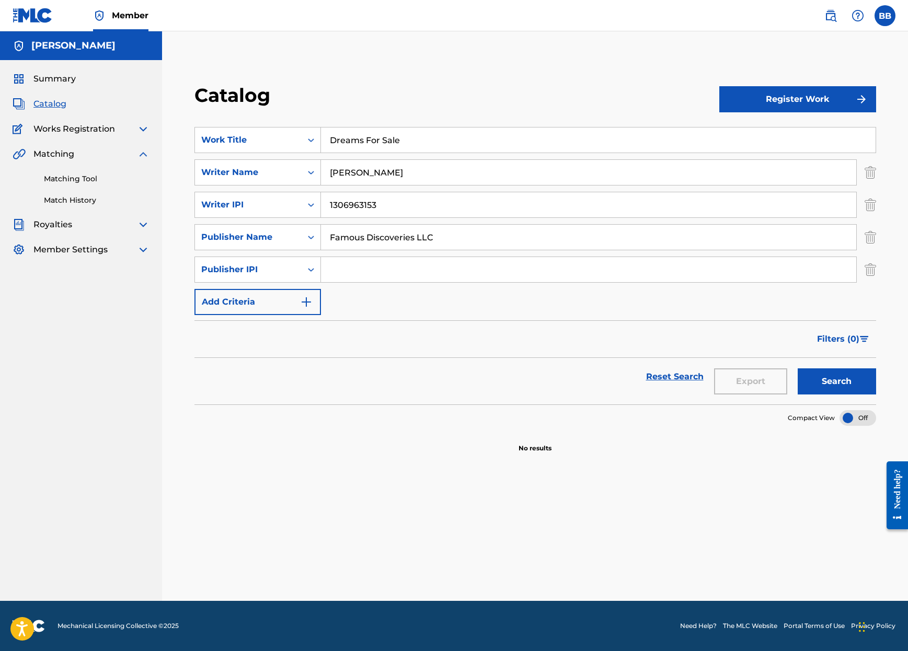
drag, startPoint x: 342, startPoint y: 266, endPoint x: 353, endPoint y: 267, distance: 11.5
click at [342, 267] on input "Search Form" at bounding box center [588, 269] width 535 height 25
paste input "1306962940"
type input "1306962940"
click at [303, 302] on img "Search Form" at bounding box center [306, 302] width 13 height 13
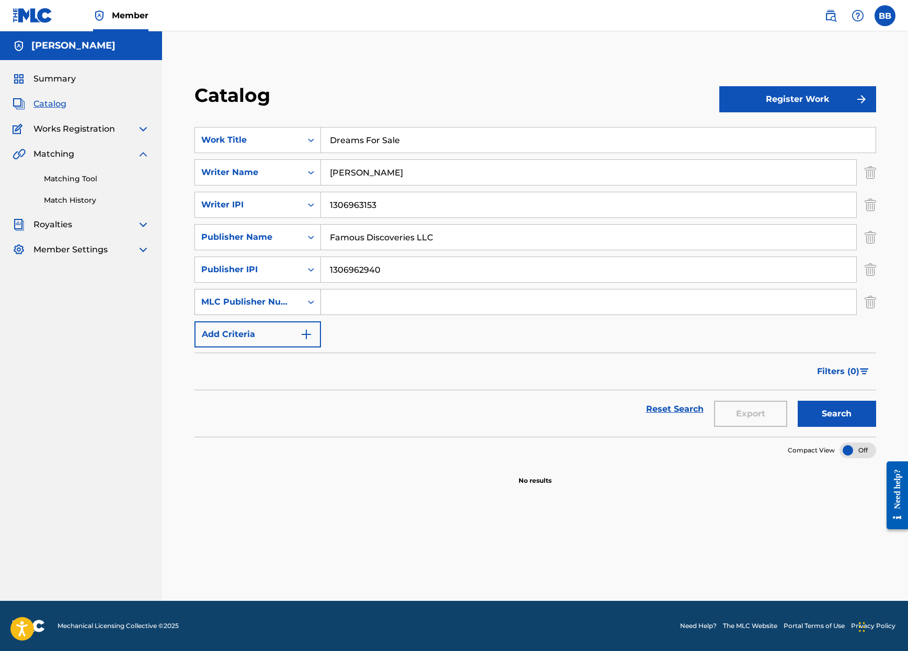
click at [309, 299] on icon "Search Form" at bounding box center [311, 302] width 10 height 10
click at [214, 383] on div "ISRC" at bounding box center [257, 380] width 125 height 26
click at [364, 305] on input "Search Form" at bounding box center [588, 302] width 535 height 25
paste input "QZMEM2514847"
type input "QZMEM2514847"
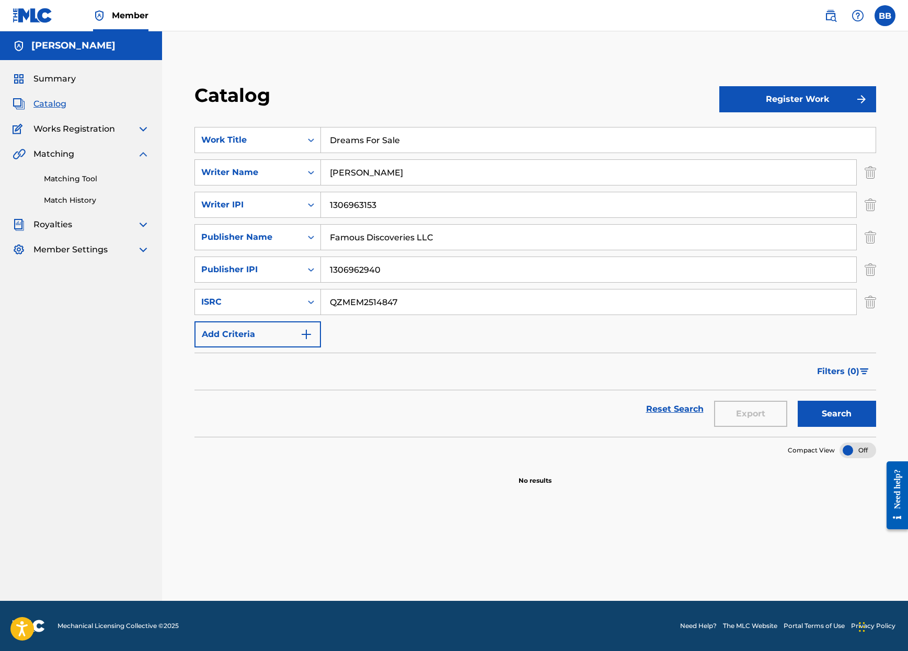
click at [835, 412] on button "Search" at bounding box center [837, 414] width 78 height 26
click at [840, 97] on button "Register Work" at bounding box center [797, 99] width 157 height 26
click at [747, 130] on link "Individual" at bounding box center [797, 133] width 157 height 25
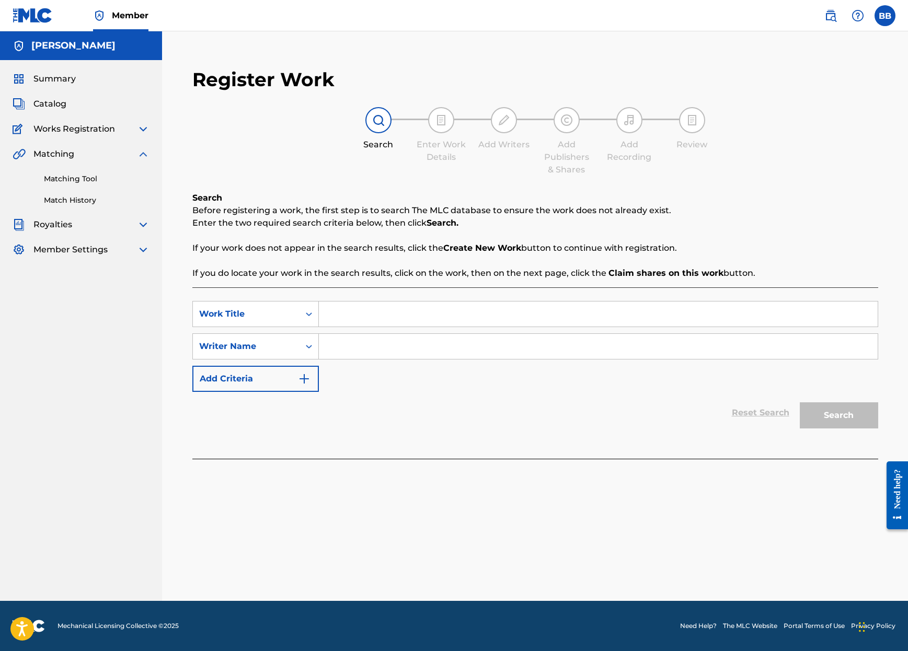
click at [141, 224] on img at bounding box center [143, 224] width 13 height 13
click at [142, 224] on img at bounding box center [143, 224] width 13 height 13
click at [143, 250] on img at bounding box center [143, 250] width 13 height 13
click at [89, 338] on link "Contact Information" at bounding box center [97, 338] width 106 height 11
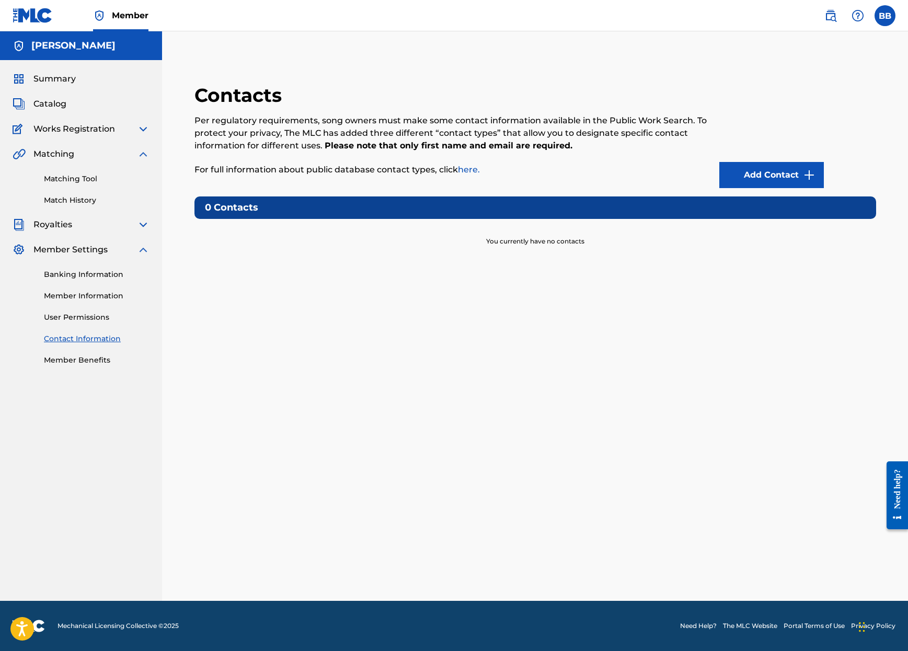
click at [756, 175] on link "Add Contact" at bounding box center [771, 175] width 105 height 26
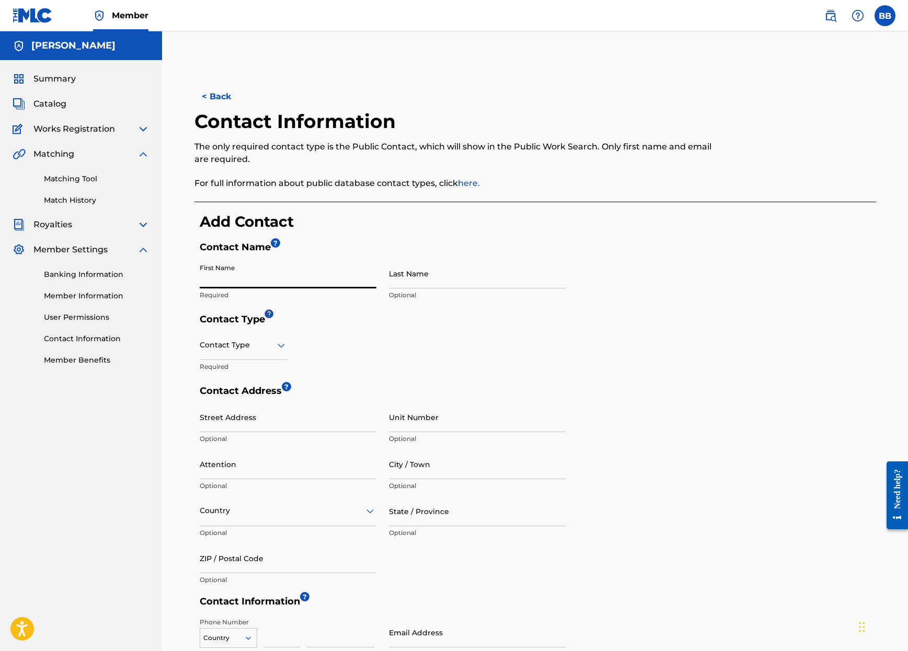
click at [222, 281] on input "First Name" at bounding box center [288, 274] width 177 height 30
type input "Bill"
type input "[PERSON_NAME]"
type input "[STREET_ADDRESS]"
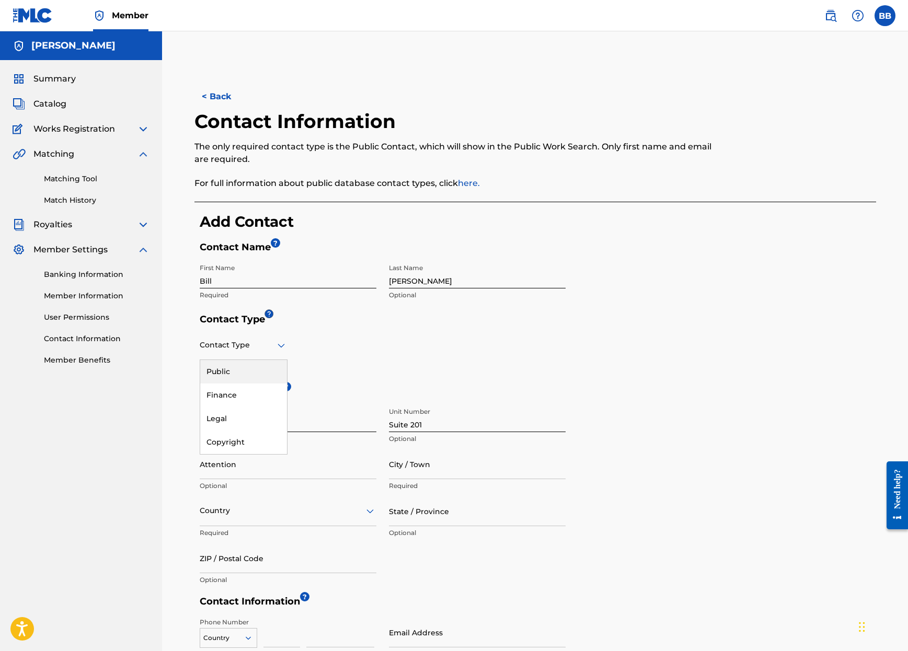
click at [281, 348] on icon at bounding box center [281, 345] width 13 height 13
click at [235, 396] on div "Finance" at bounding box center [243, 396] width 87 height 24
click at [284, 347] on icon at bounding box center [281, 345] width 13 height 13
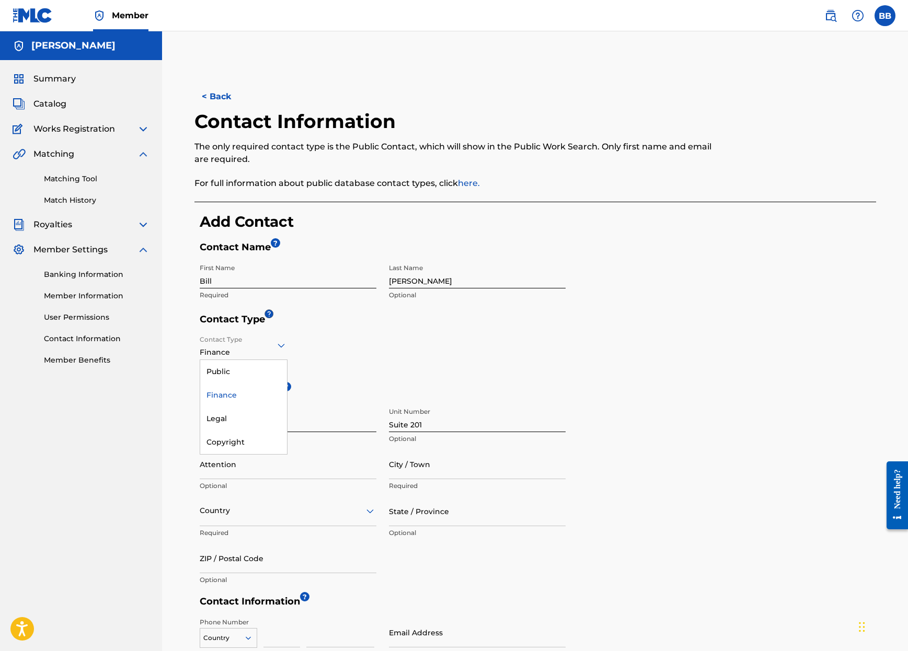
click at [284, 347] on icon at bounding box center [281, 345] width 13 height 13
click at [444, 424] on input "Suite 201" at bounding box center [477, 417] width 177 height 30
type input "S"
click at [652, 410] on div "Contact Address ? Street Address 1009 Starboard Court Required Unit Number Opti…" at bounding box center [538, 490] width 676 height 211
click at [232, 472] on input "Attention" at bounding box center [288, 464] width 177 height 30
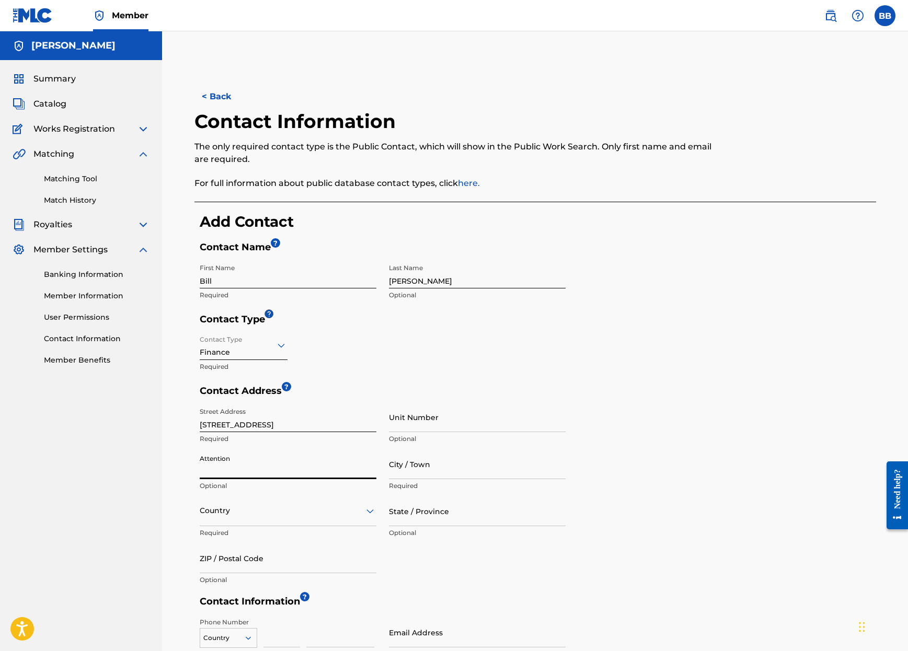
type input "Bill"
type input "Oldsmar"
type input "[GEOGRAPHIC_DATA]"
type input "FL"
type input "34677"
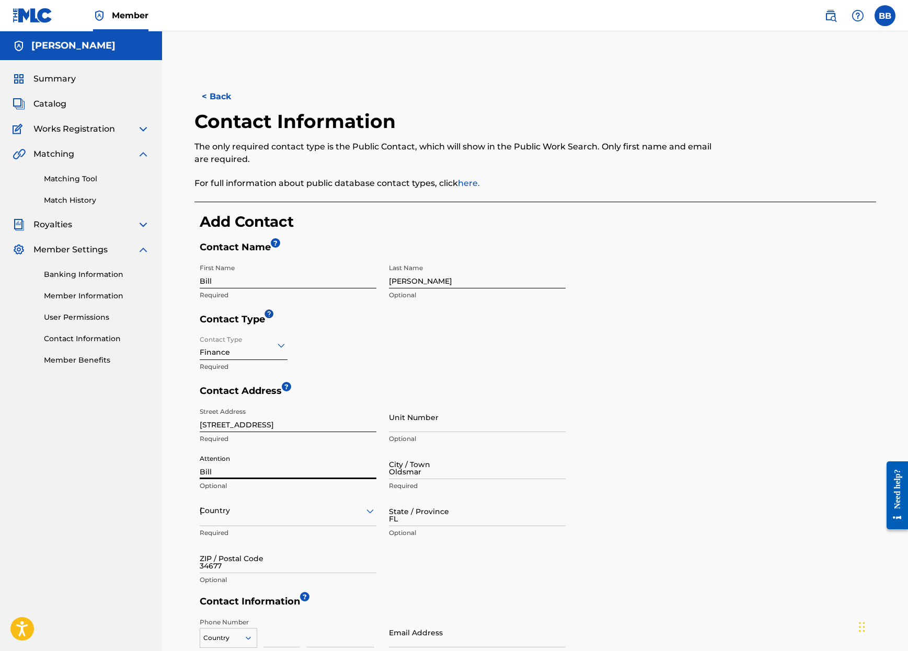
type input "1"
type input "727"
type input "4211001"
type input "[EMAIL_ADDRESS][DOMAIN_NAME]"
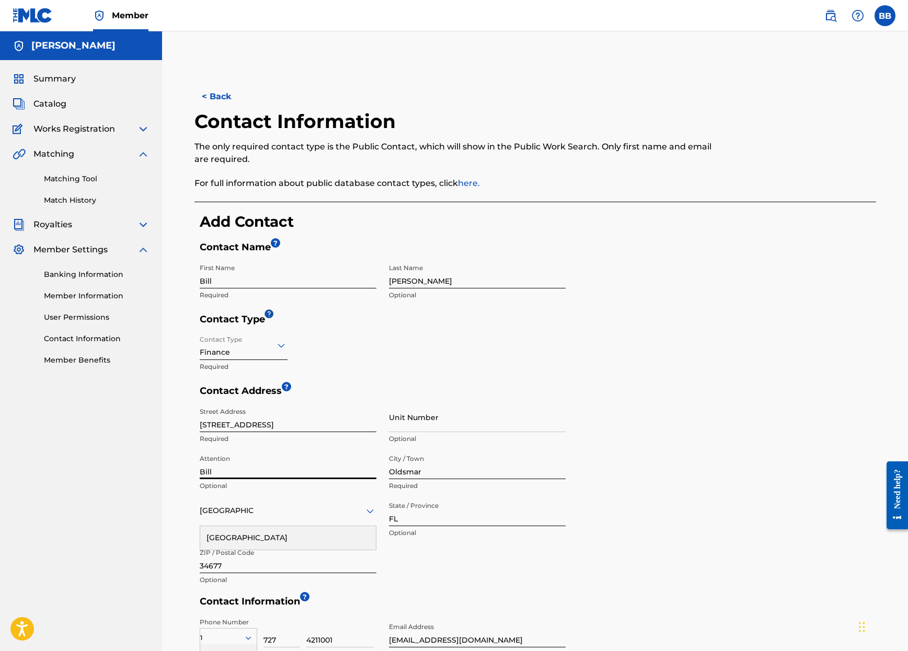
scroll to position [150, 0]
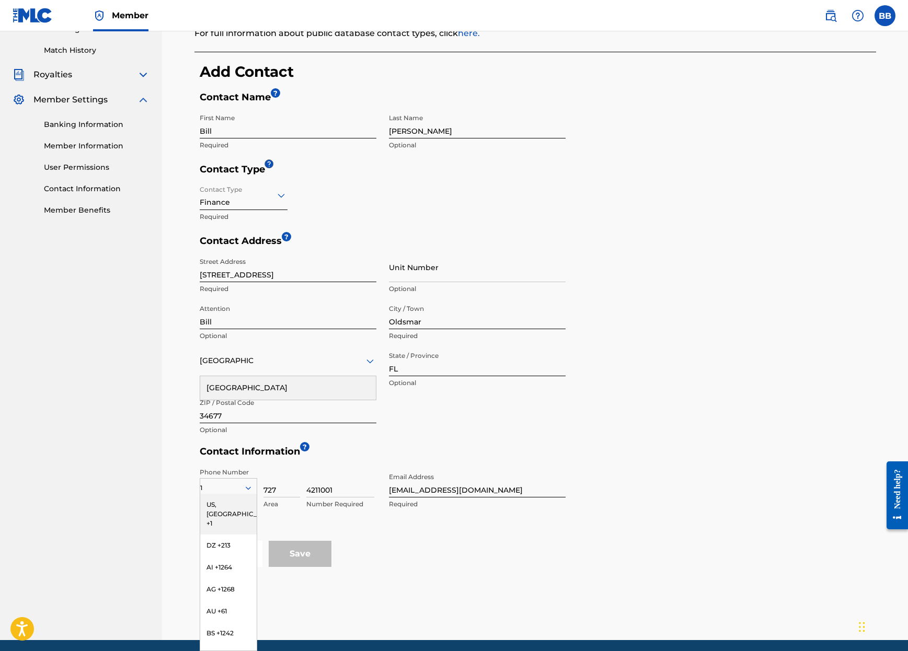
click at [321, 448] on h5 "Contact Information ?" at bounding box center [538, 454] width 676 height 17
click at [251, 319] on input "Bill" at bounding box center [288, 314] width 177 height 30
type input "[PERSON_NAME]"
click at [310, 349] on div "[GEOGRAPHIC_DATA]" at bounding box center [288, 362] width 177 height 30
click at [251, 388] on div "[GEOGRAPHIC_DATA]" at bounding box center [288, 388] width 176 height 24
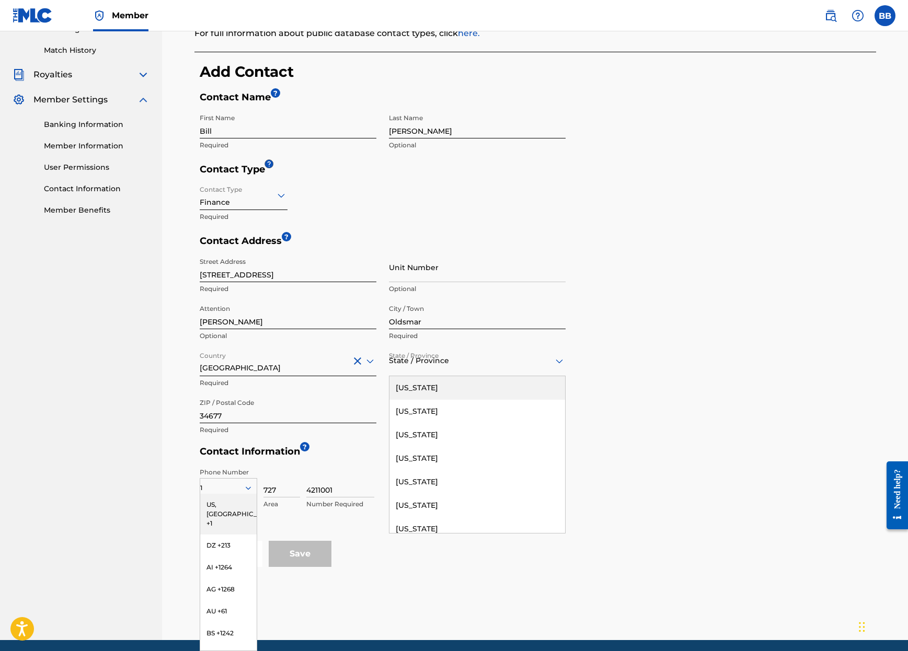
click at [418, 369] on div "State / Province" at bounding box center [477, 362] width 177 height 30
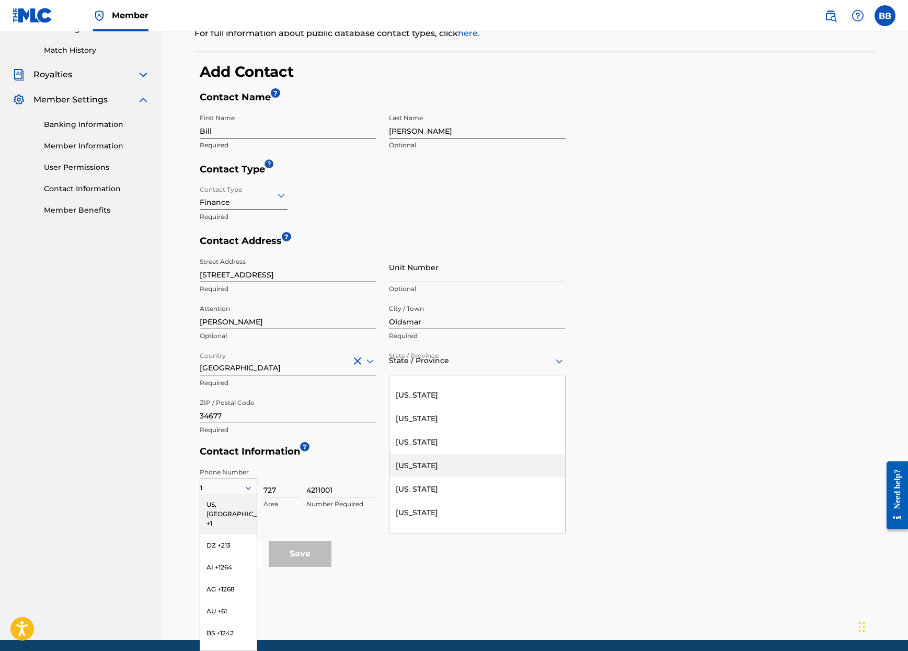
click at [408, 464] on div "[US_STATE]" at bounding box center [477, 466] width 176 height 24
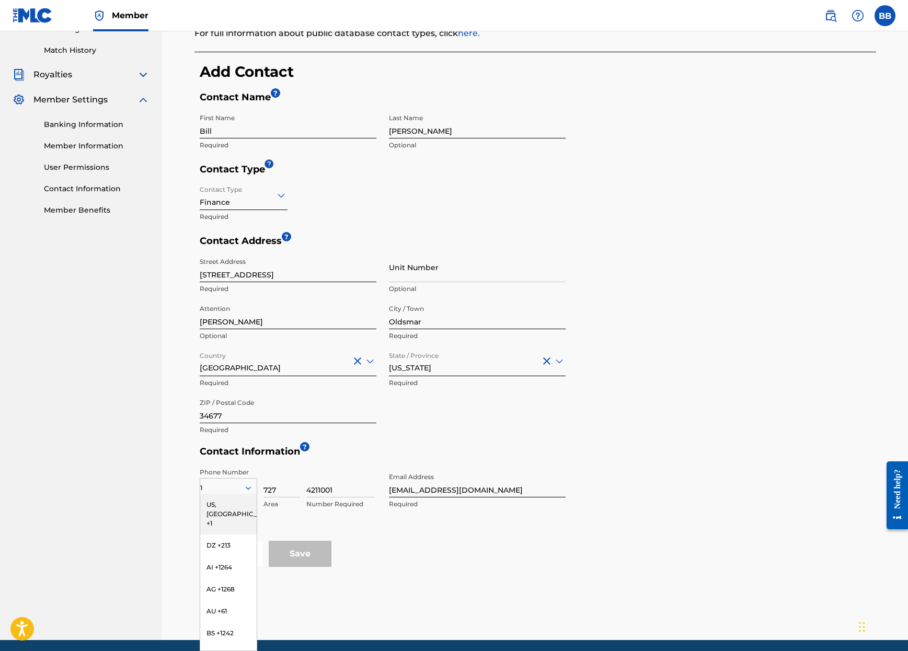
click at [373, 457] on h5 "Contact Information ?" at bounding box center [538, 454] width 676 height 17
click at [211, 505] on div "US, [GEOGRAPHIC_DATA] +1" at bounding box center [228, 514] width 56 height 41
click at [346, 448] on h5 "Contact Information ?" at bounding box center [538, 454] width 676 height 17
click at [302, 554] on input "Save" at bounding box center [300, 554] width 63 height 26
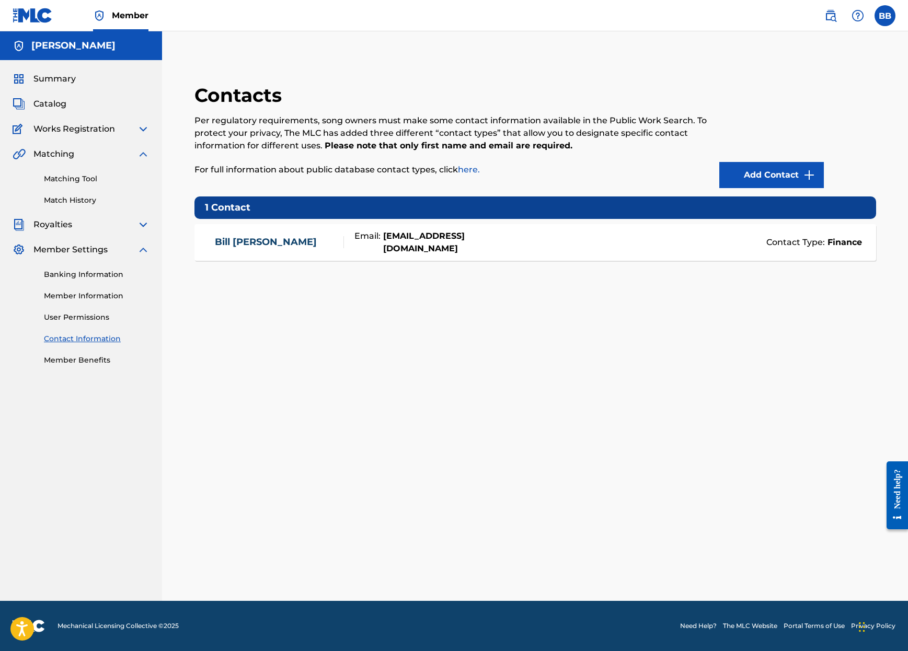
click at [756, 170] on link "Add Contact" at bounding box center [771, 175] width 105 height 26
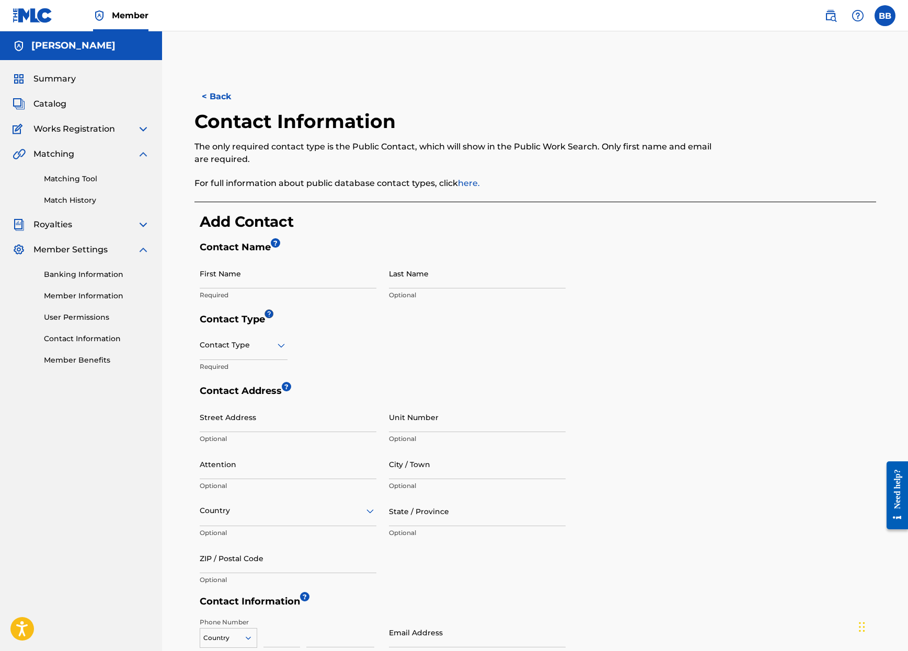
click at [283, 343] on icon at bounding box center [281, 345] width 7 height 4
click at [517, 334] on div "4 results available. Use Up and Down to choose options, press Enter to select t…" at bounding box center [383, 357] width 366 height 55
click at [212, 95] on button "< Back" at bounding box center [225, 97] width 63 height 26
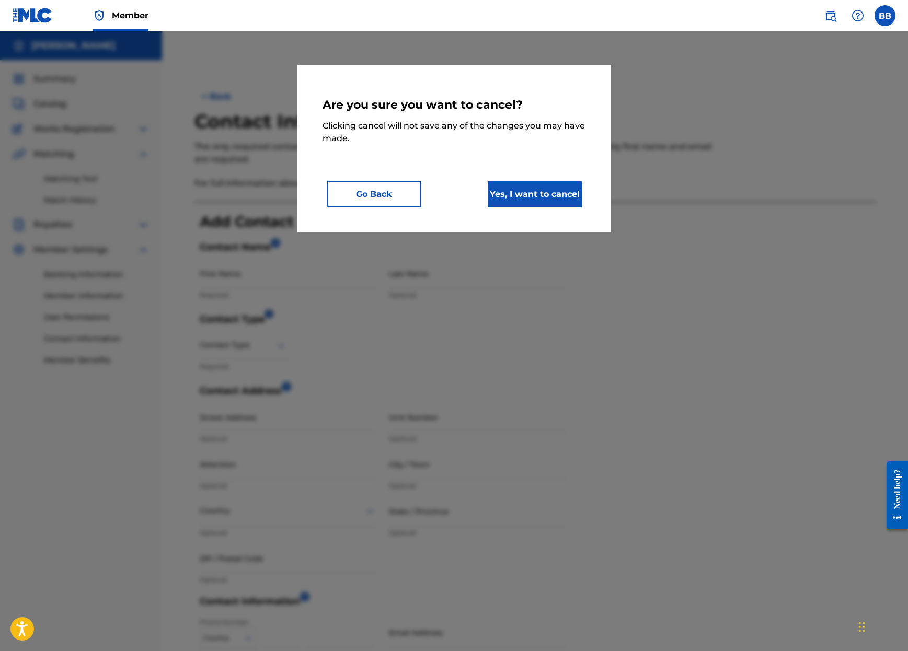
click at [504, 195] on button "Yes, I want to cancel" at bounding box center [535, 194] width 94 height 26
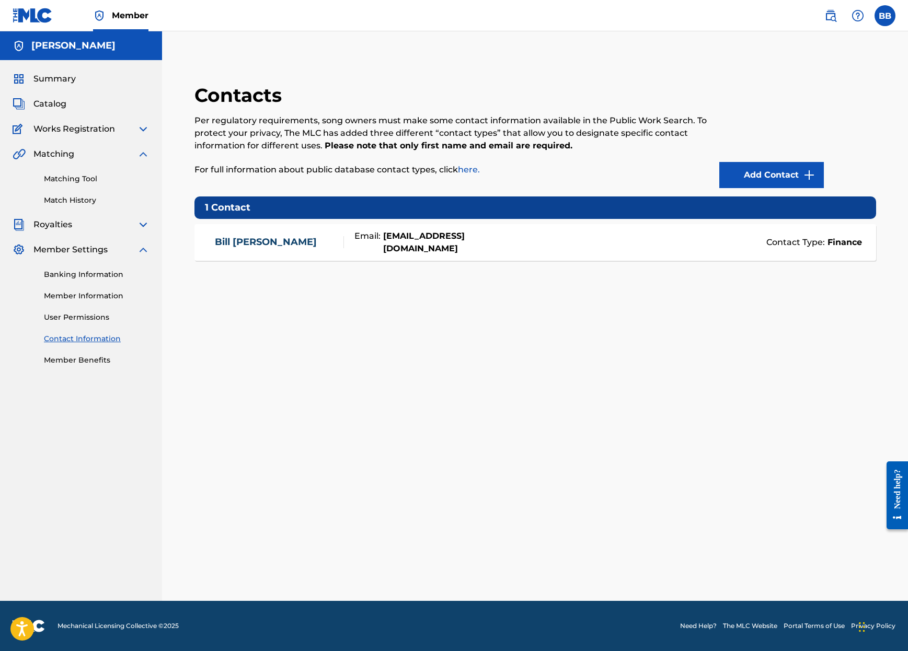
click at [144, 253] on img at bounding box center [143, 250] width 13 height 13
click at [142, 228] on img at bounding box center [143, 224] width 13 height 13
click at [67, 312] on link "Rate Sheets" at bounding box center [97, 313] width 106 height 11
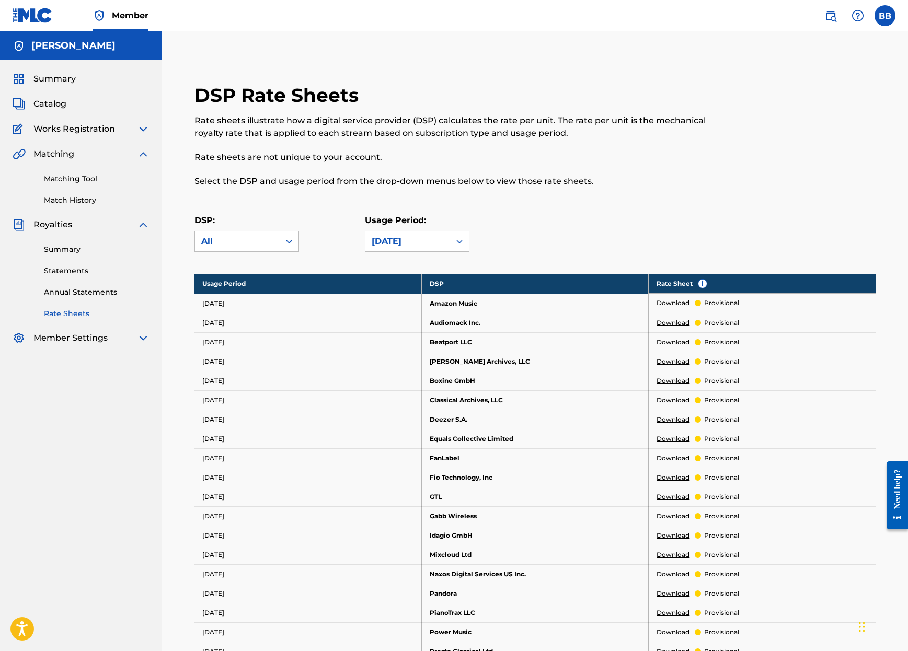
click at [673, 301] on link "Download" at bounding box center [672, 302] width 33 height 9
click at [142, 222] on img at bounding box center [143, 224] width 13 height 13
click at [54, 80] on span "Summary" at bounding box center [54, 79] width 42 height 13
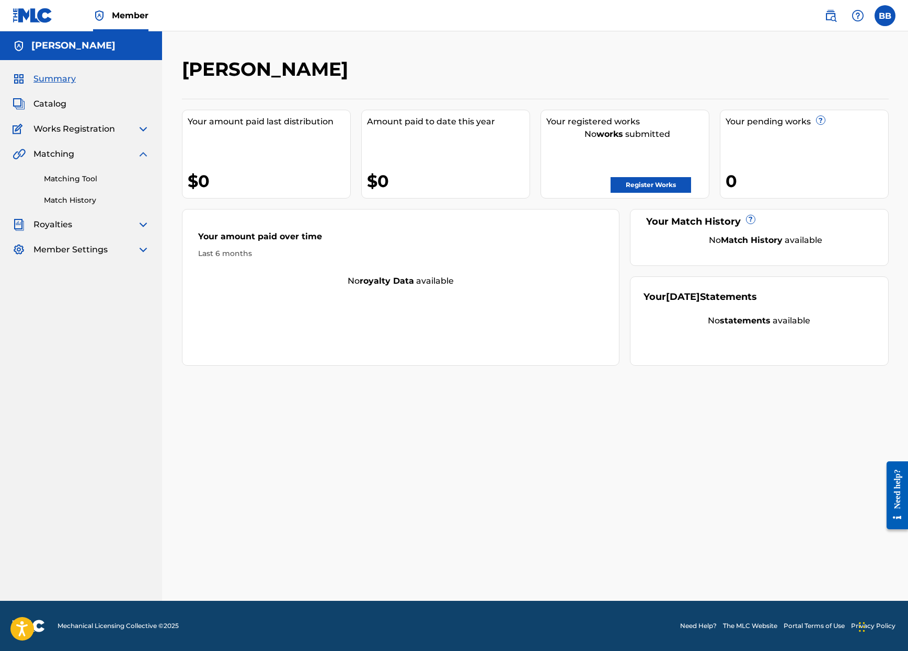
click at [129, 11] on span "Member" at bounding box center [130, 15] width 37 height 12
click at [884, 16] on label at bounding box center [884, 15] width 21 height 21
click at [885, 16] on input "BB [PERSON_NAME] [EMAIL_ADDRESS][DOMAIN_NAME] Notification Preferences Profile …" at bounding box center [885, 16] width 0 height 0
click at [783, 127] on link "Profile" at bounding box center [781, 129] width 21 height 9
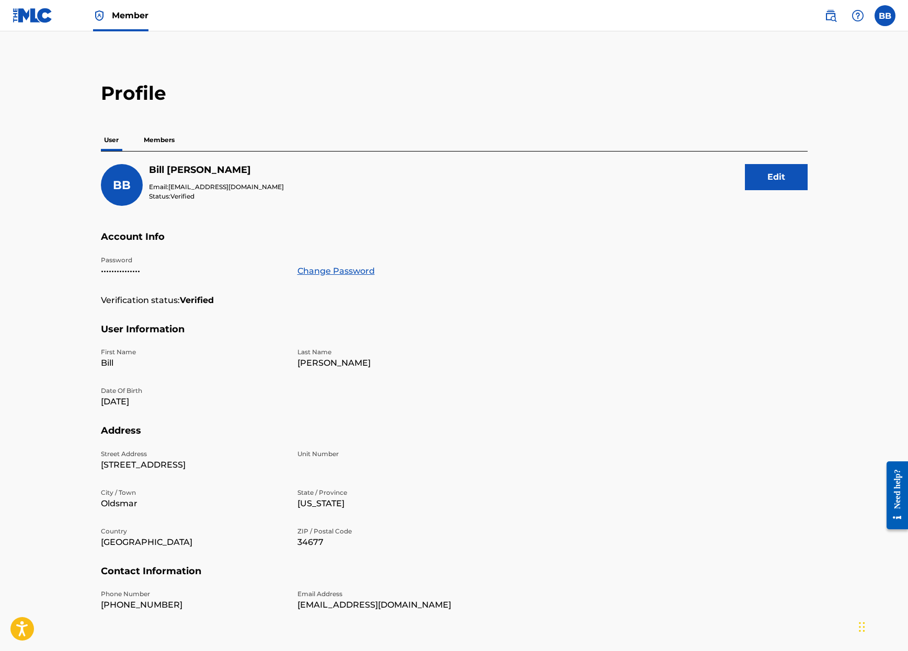
click at [436, 178] on div "BB [PERSON_NAME] Email: [EMAIL_ADDRESS][DOMAIN_NAME] Status: Verified Edit" at bounding box center [454, 197] width 707 height 67
